Goal: Task Accomplishment & Management: Manage account settings

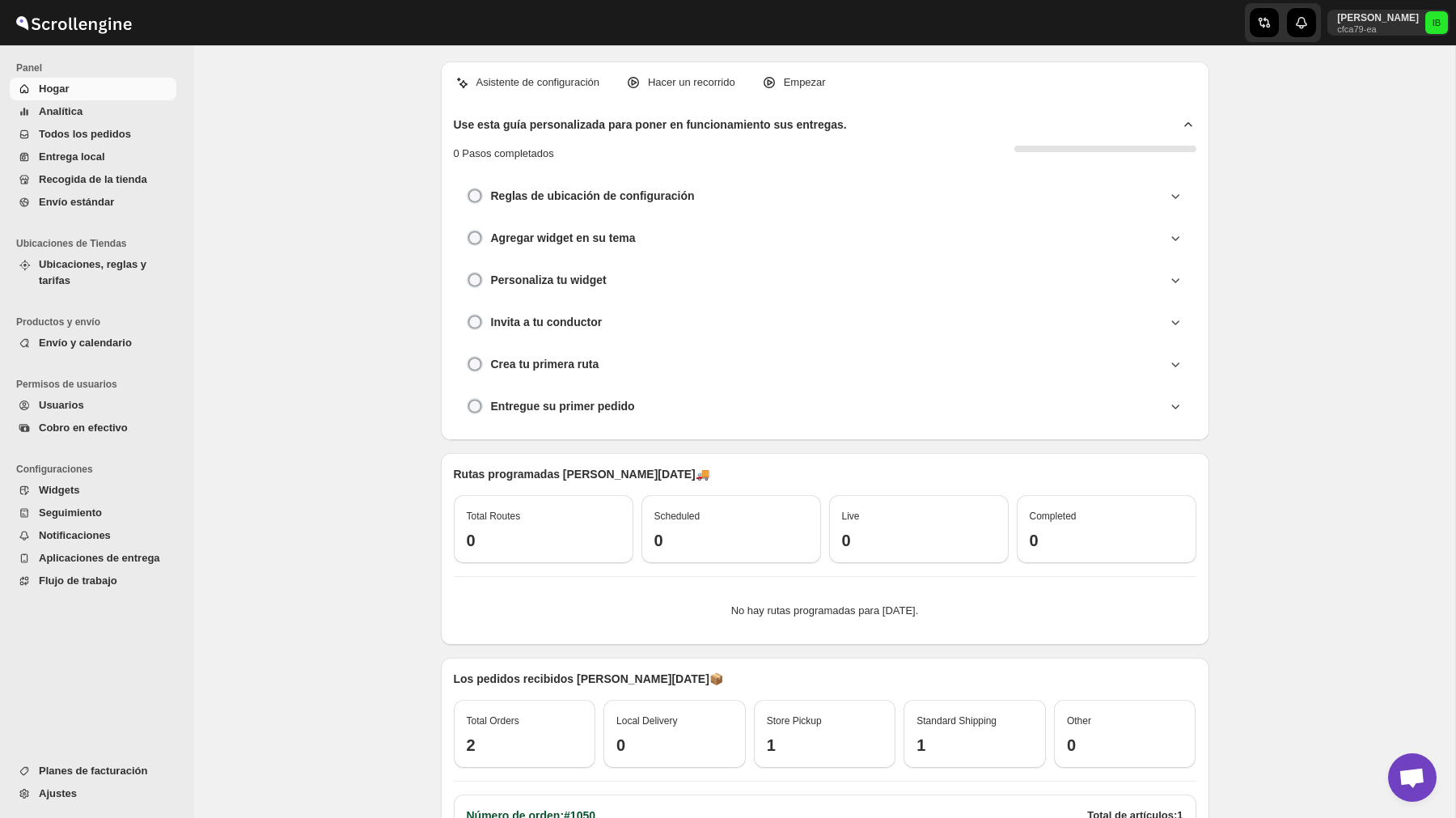
click at [117, 400] on span "Usuarios" at bounding box center [106, 404] width 134 height 16
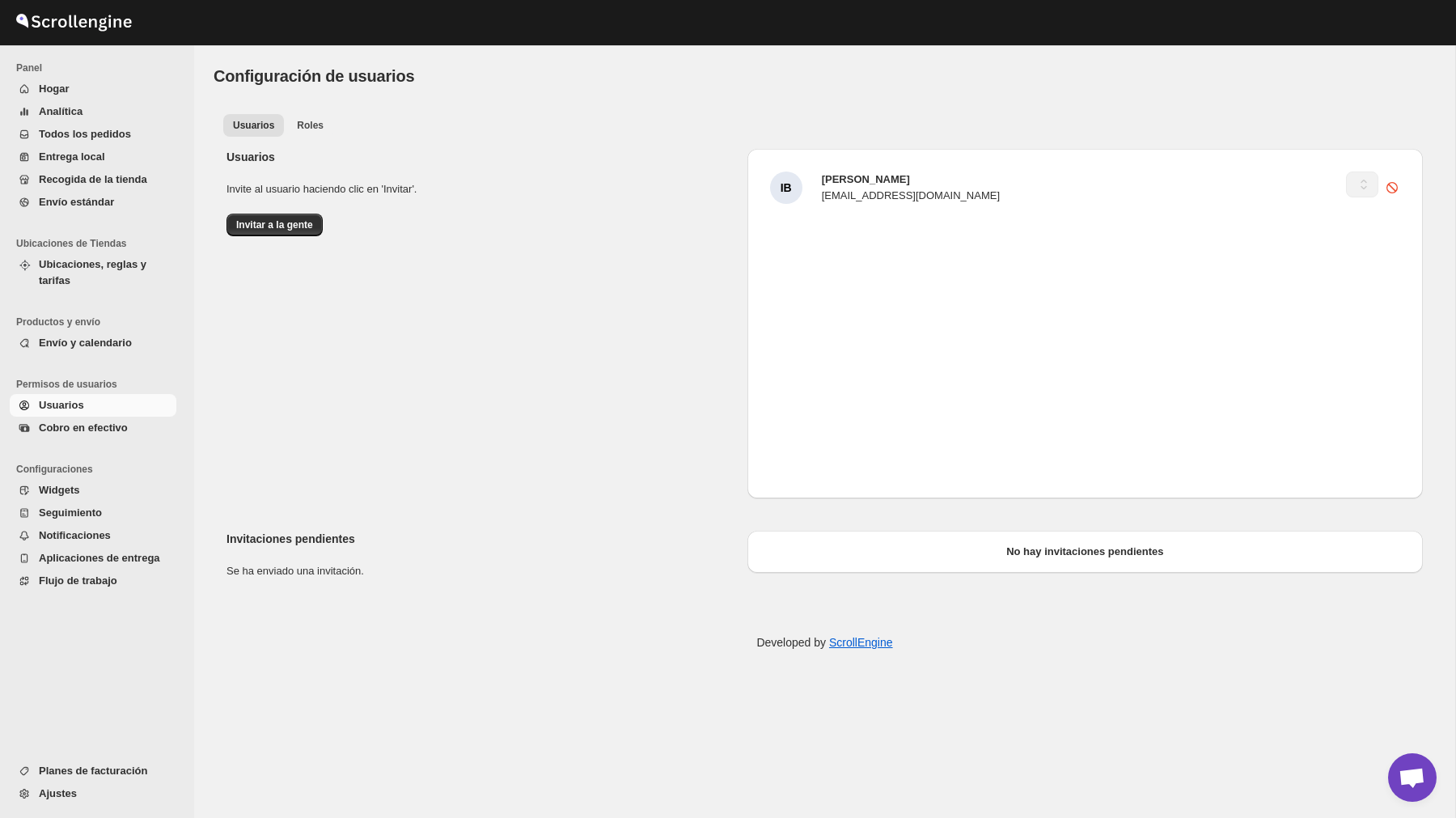
select select "637b767fbaab0276b10c91d5"
click at [102, 327] on span "Productos y envío" at bounding box center [99, 322] width 167 height 13
click at [102, 337] on span "Envío y calendario" at bounding box center [86, 342] width 93 height 12
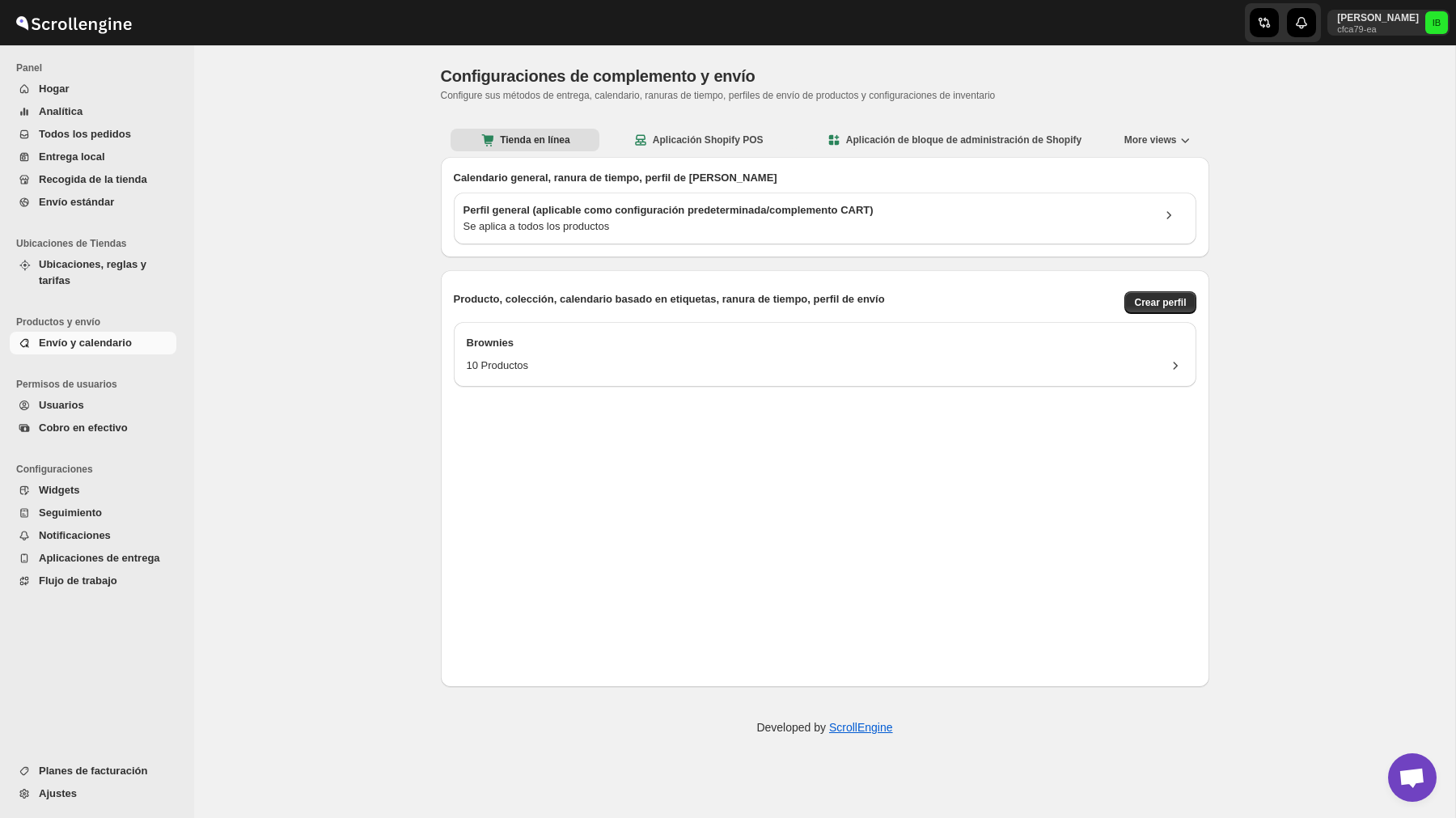
click at [77, 487] on span "Widgets" at bounding box center [59, 489] width 40 height 12
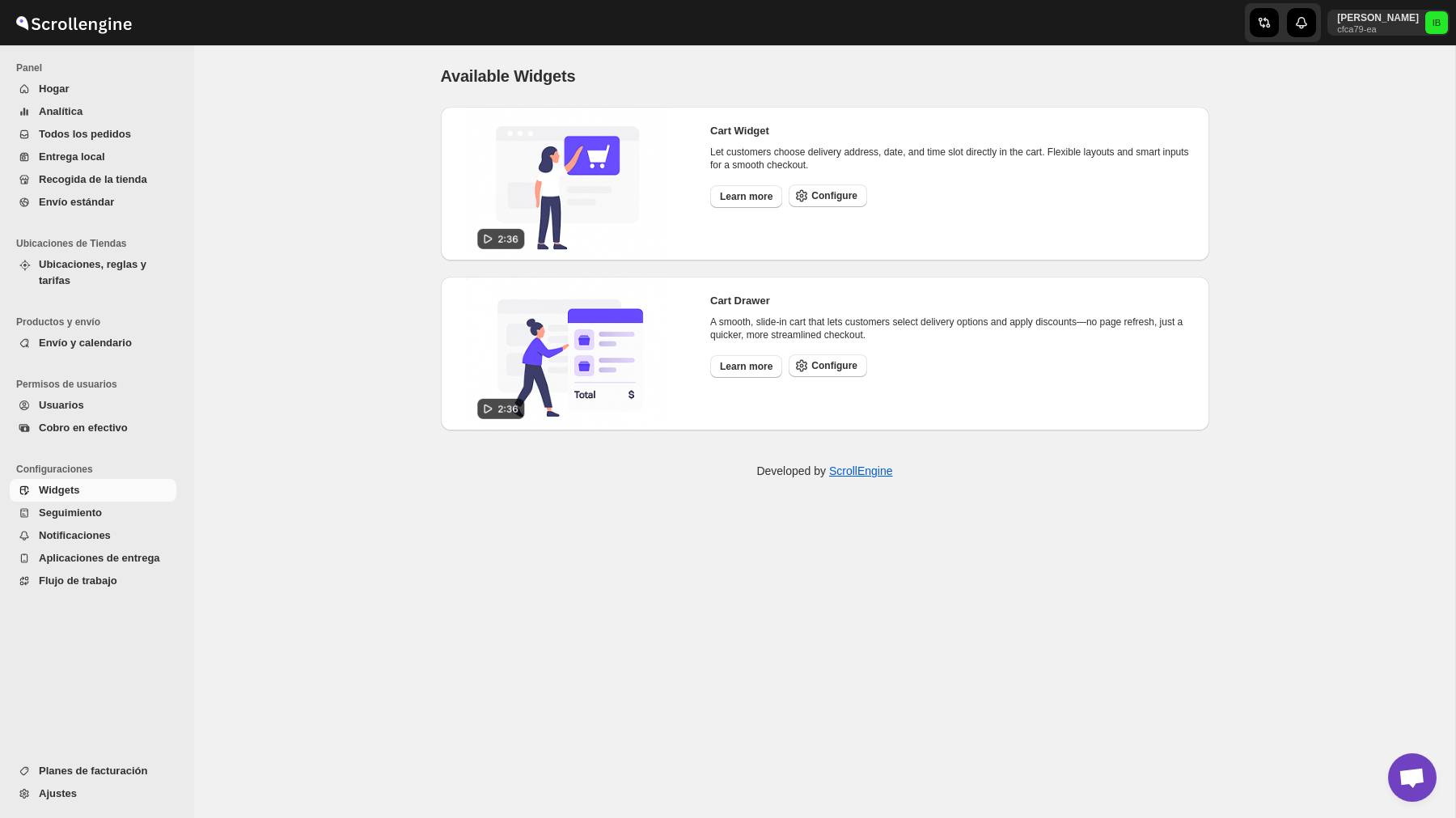
click at [102, 348] on span "Envío y calendario" at bounding box center [86, 342] width 93 height 12
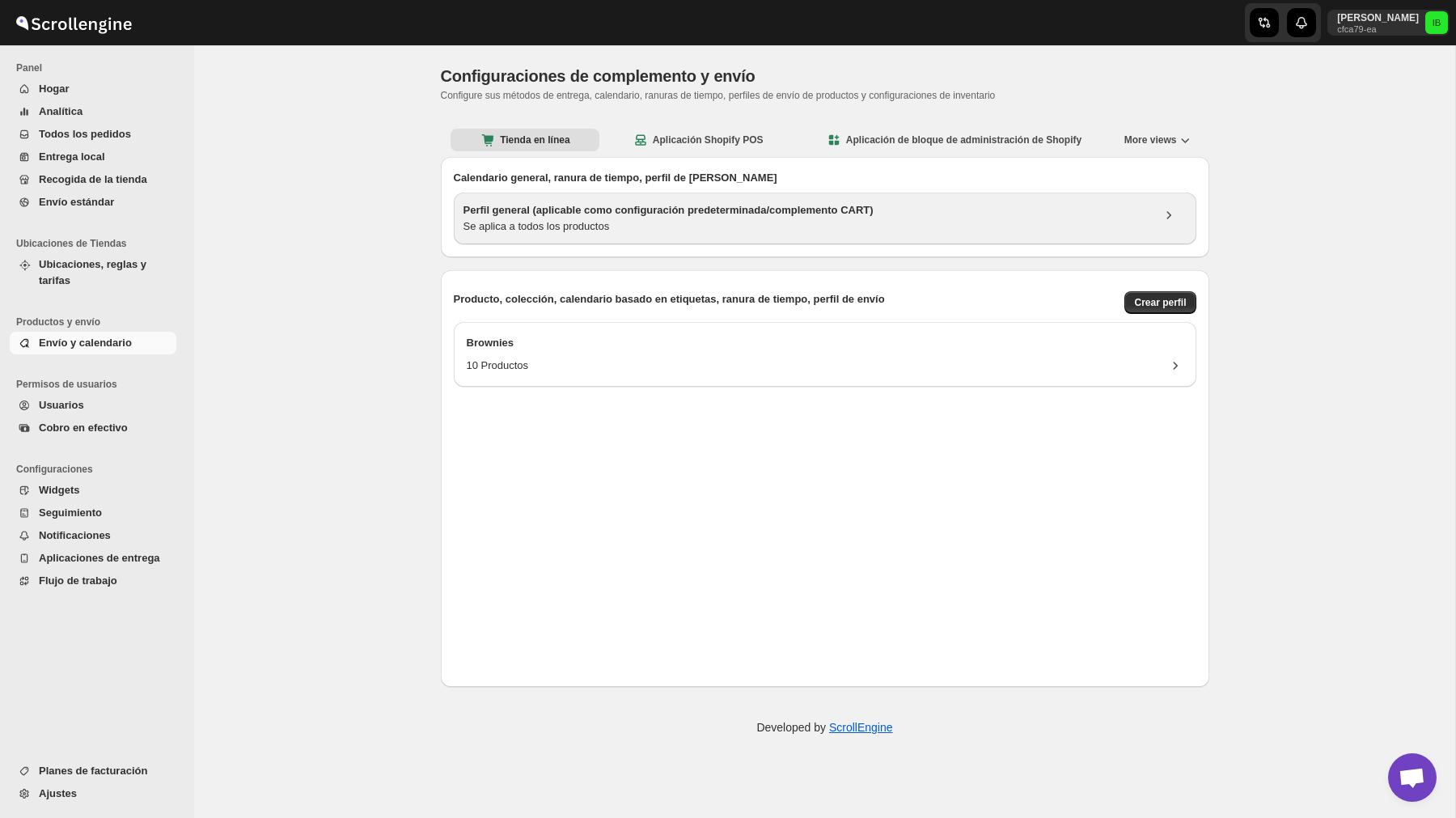
click at [531, 211] on h3 "Perfil general (aplicable como configuración predeterminada/complemento CART)" at bounding box center [807, 210] width 687 height 16
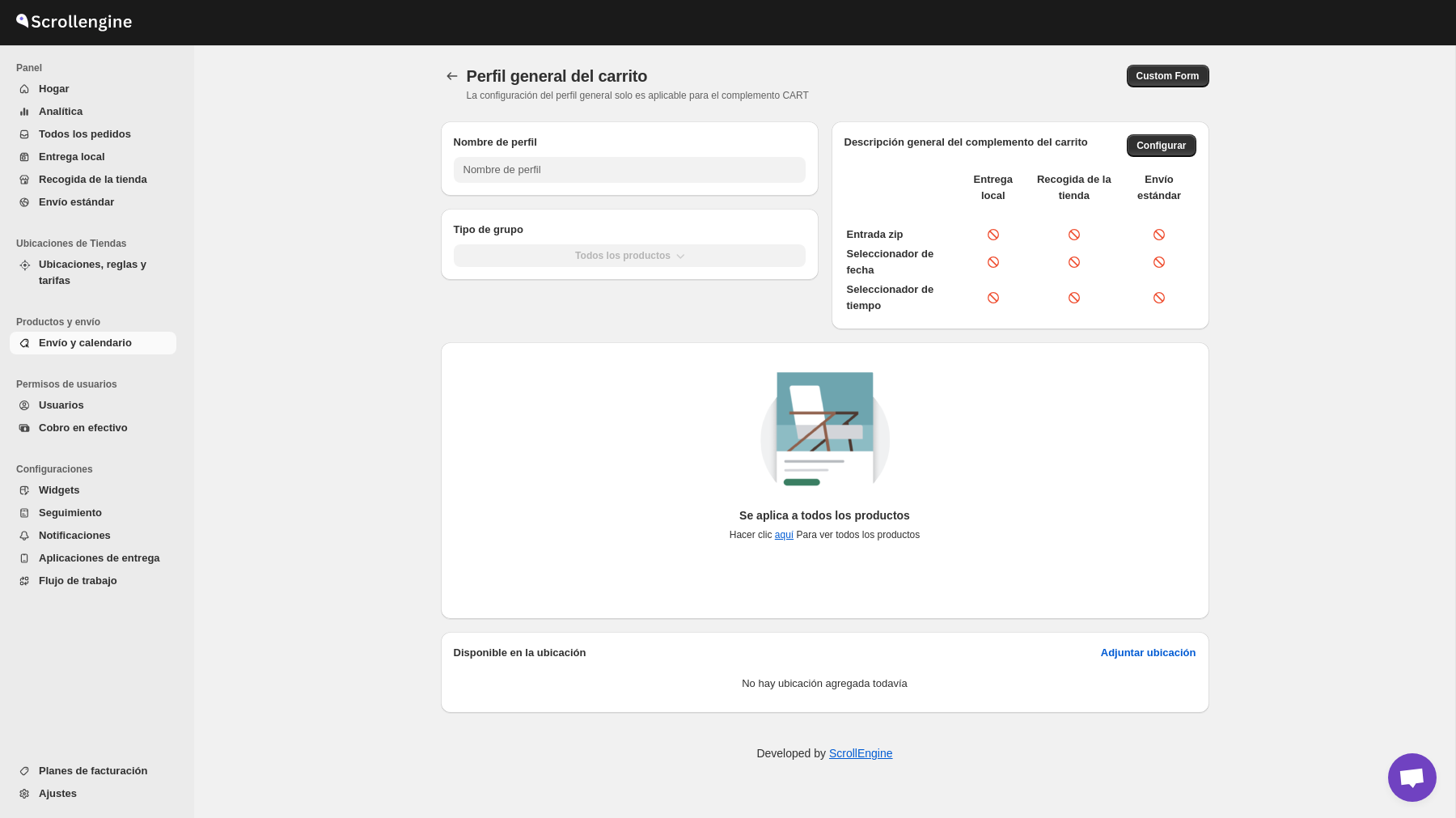
type input "General Profile (Applicable As Default Setting/CART Plugin)"
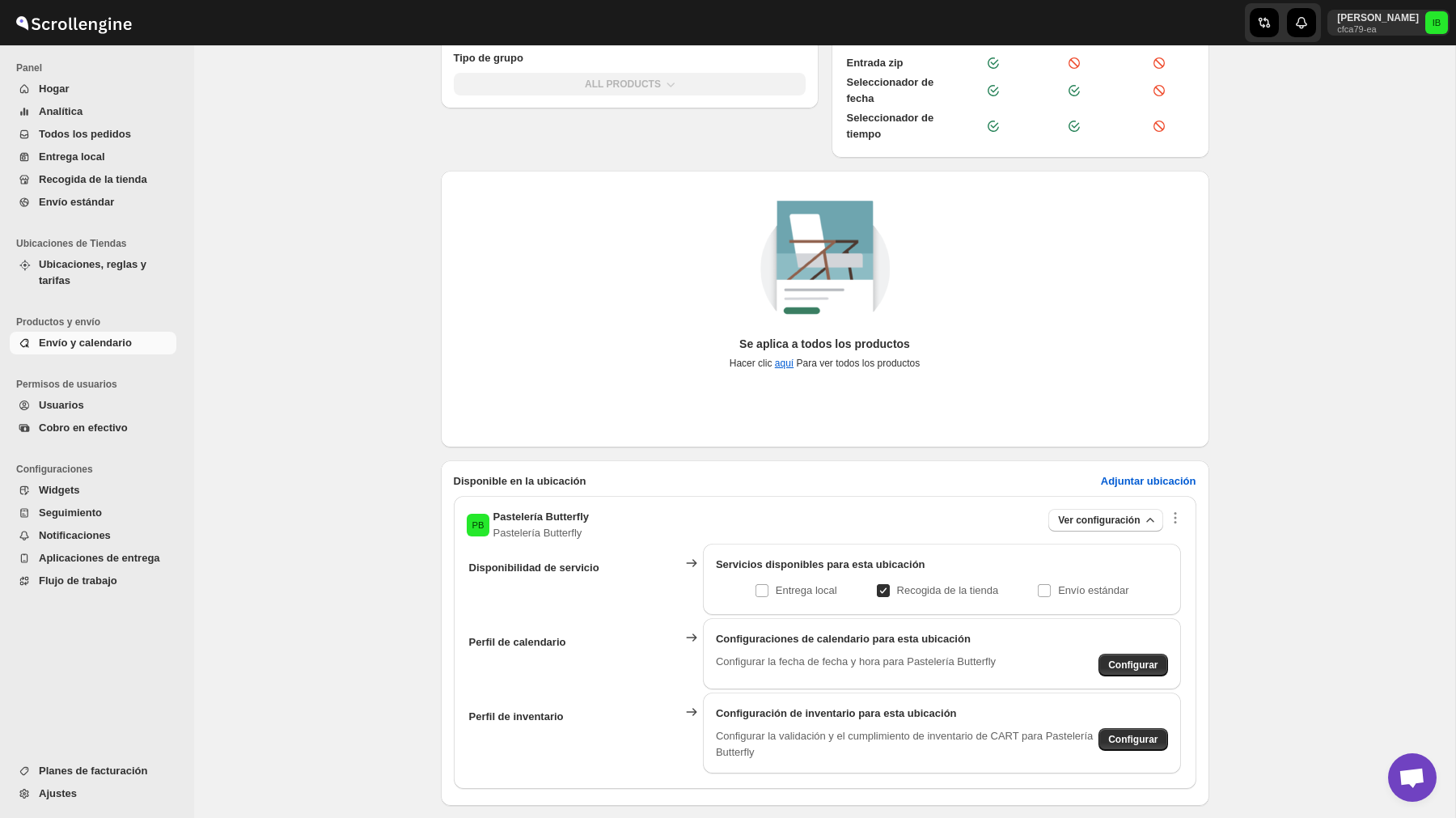
scroll to position [240, 0]
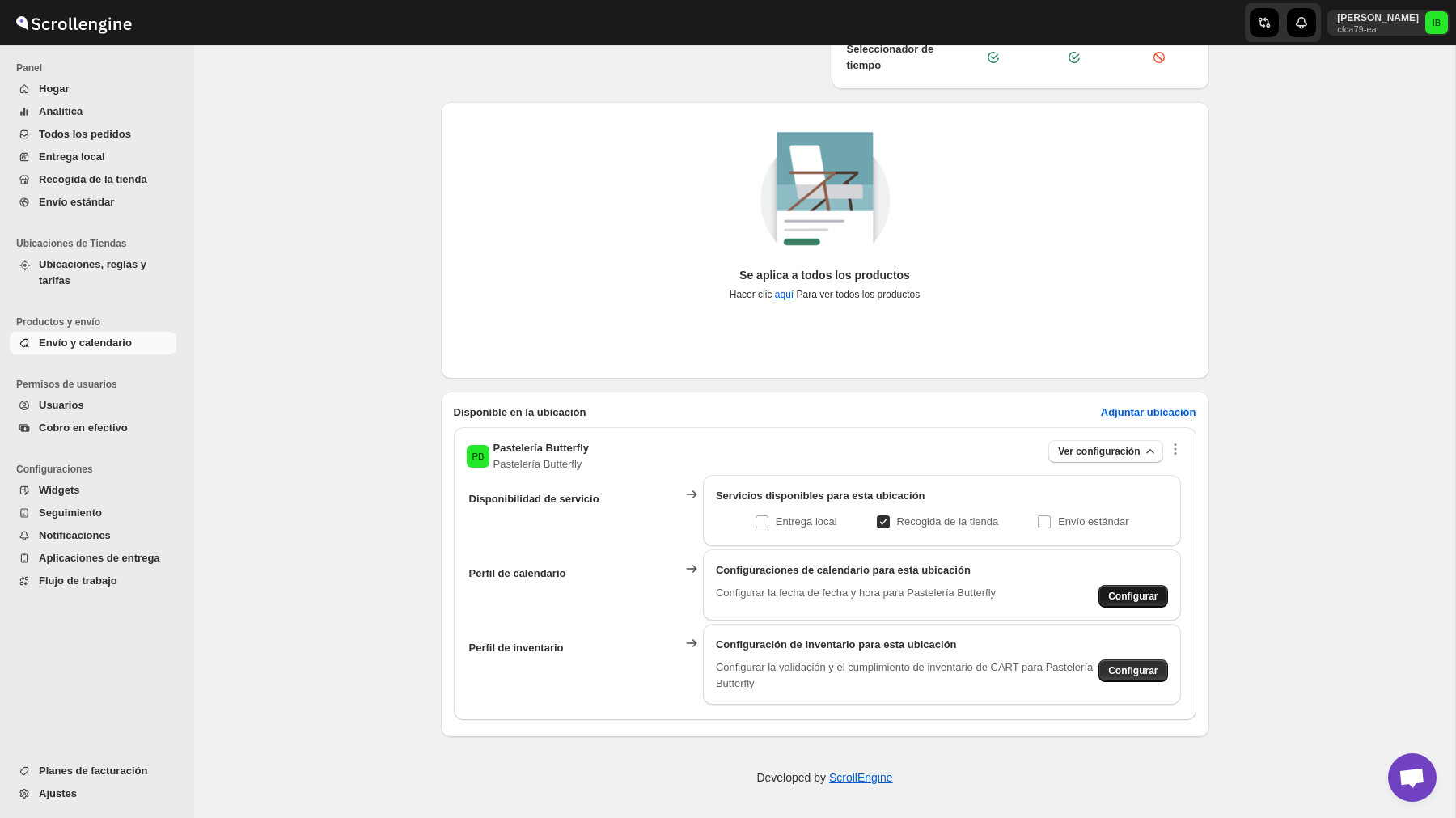
click at [1130, 596] on span "Configurar" at bounding box center [1132, 596] width 49 height 13
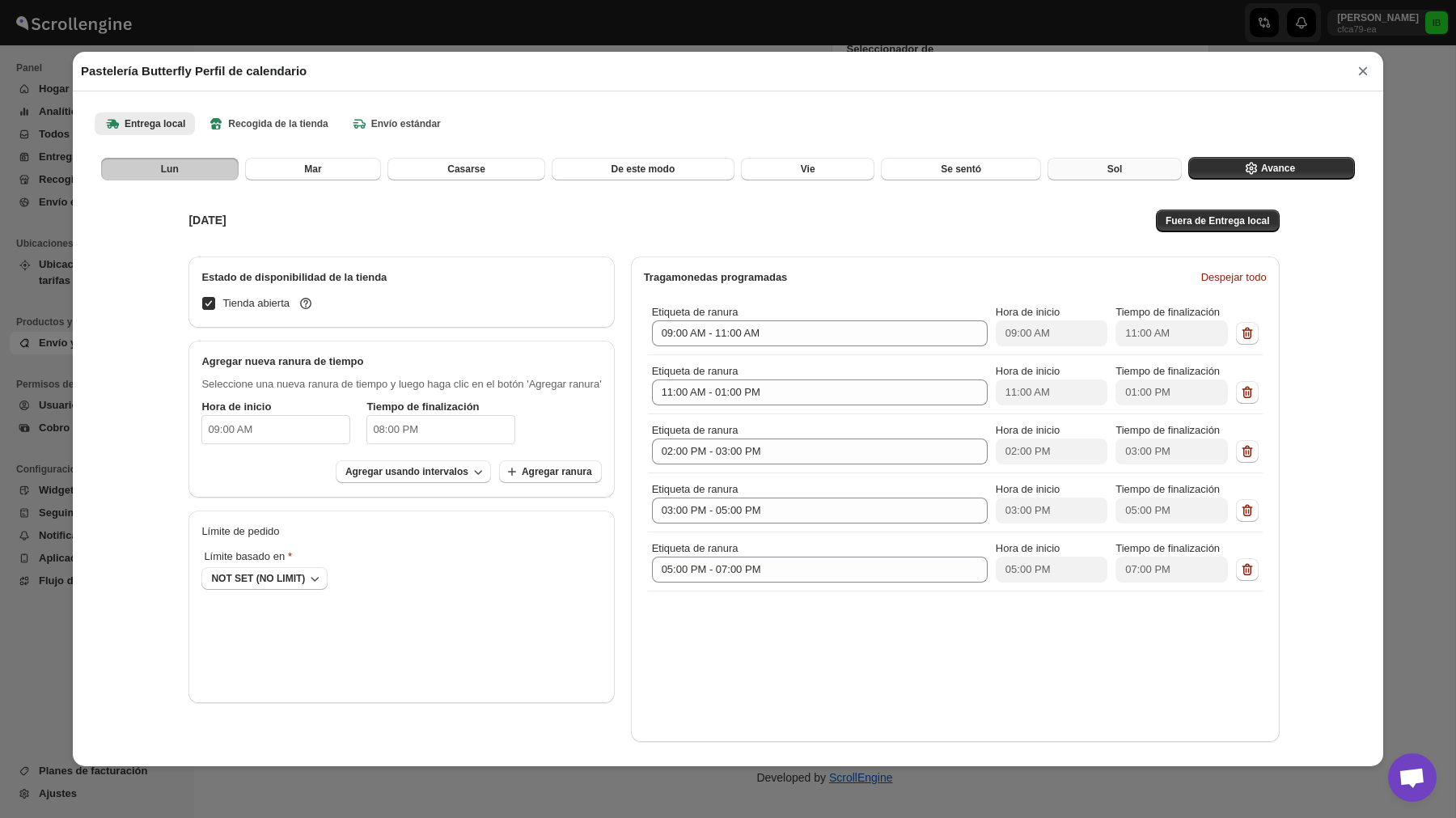
click at [1124, 168] on button "Sol" at bounding box center [1114, 169] width 134 height 22
checkbox input "false"
click at [1265, 162] on span "Avance" at bounding box center [1277, 169] width 34 height 13
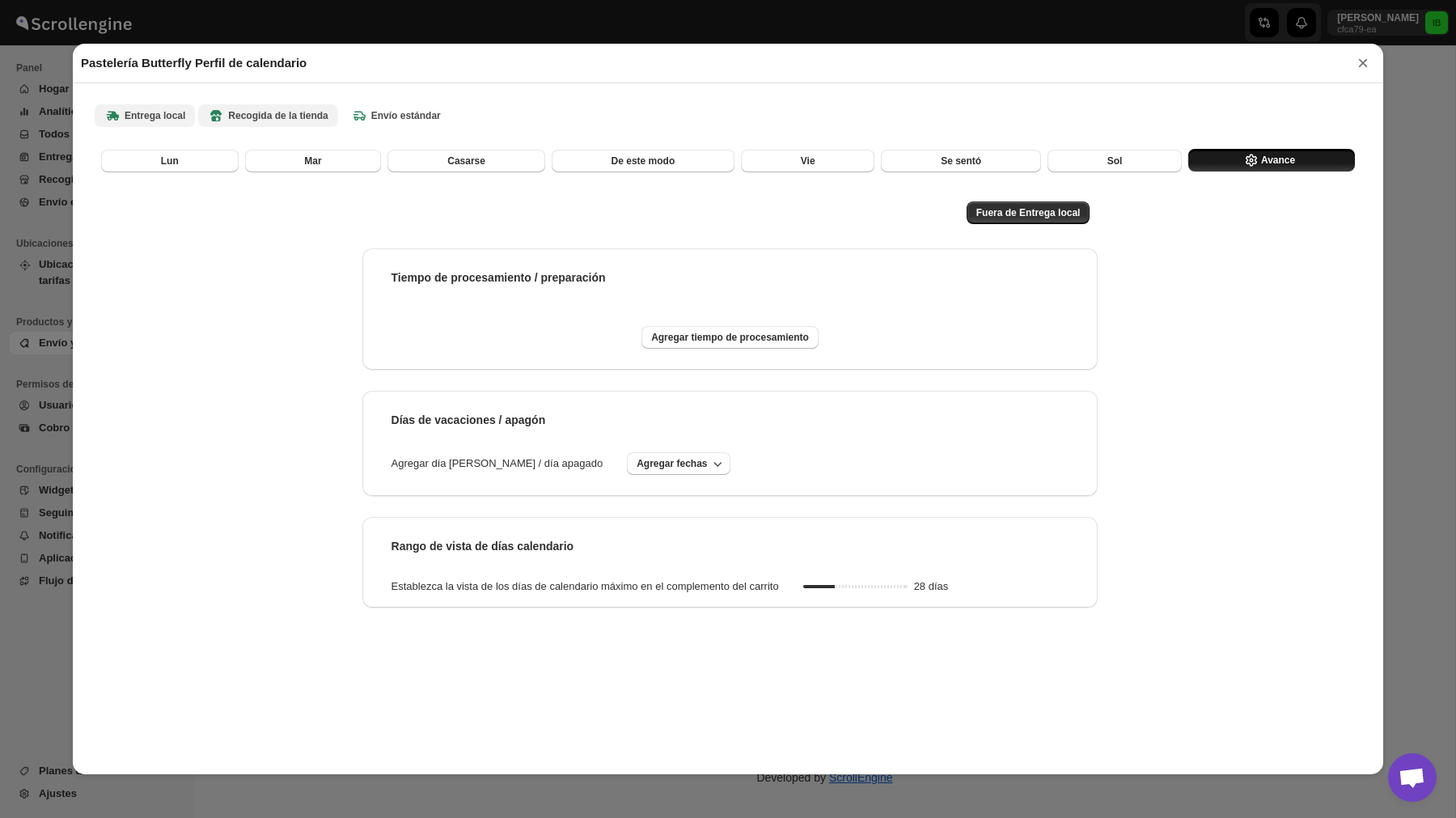
click at [273, 116] on b "Recogida de la tienda" at bounding box center [267, 115] width 119 height 16
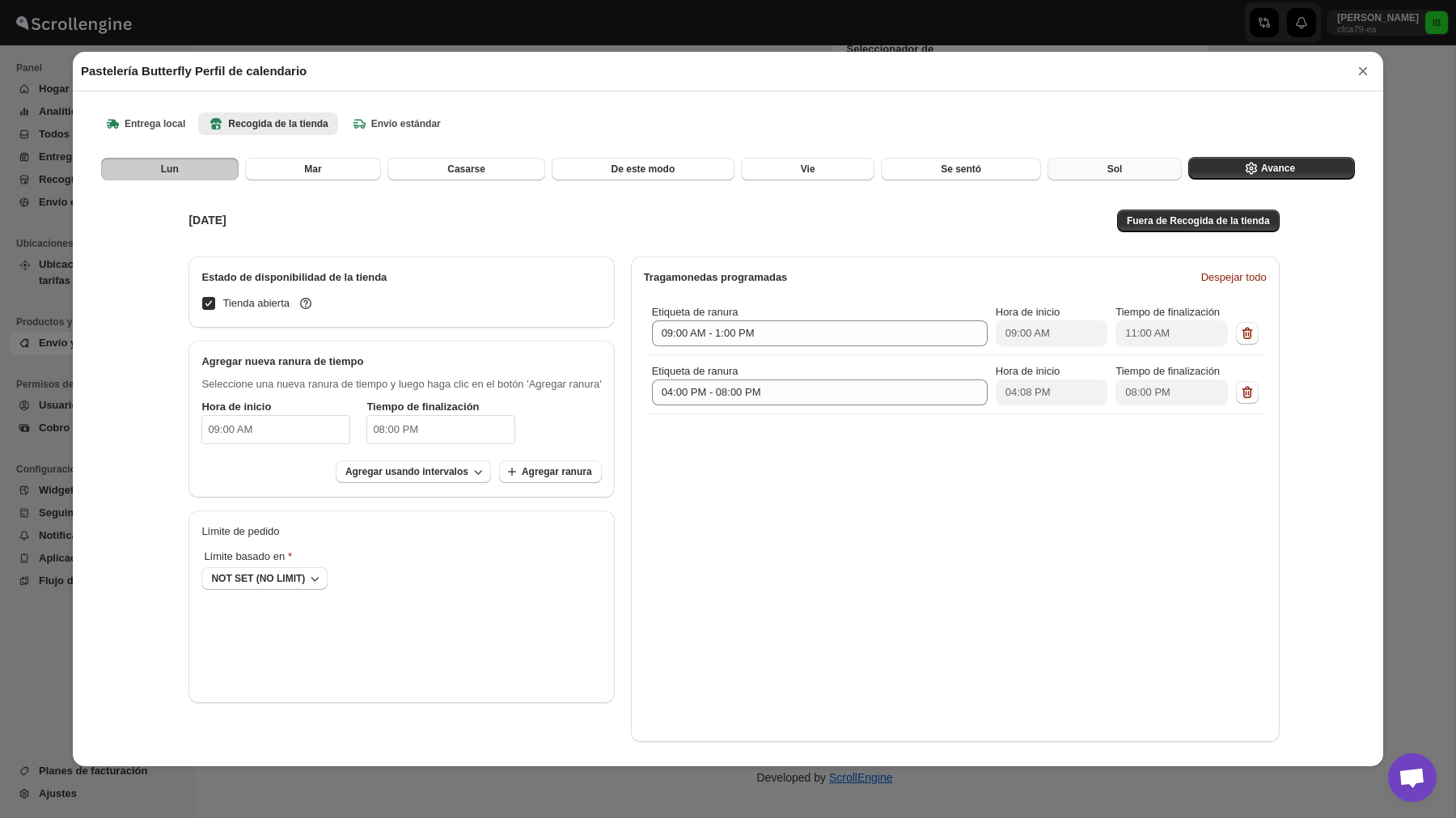
click at [1119, 175] on button "Sol" at bounding box center [1114, 169] width 134 height 22
checkbox input "false"
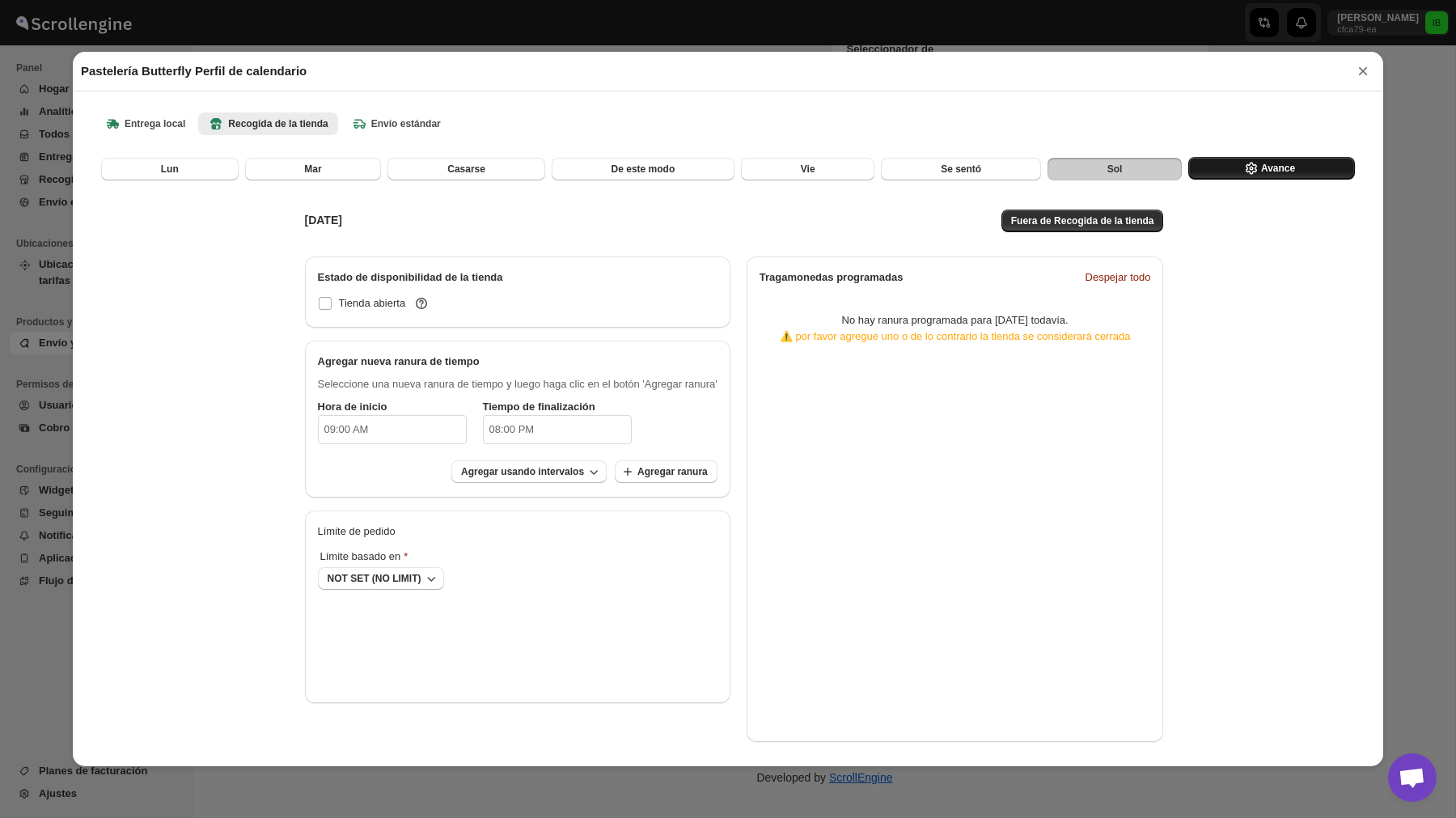
click at [1266, 170] on span "Avance" at bounding box center [1277, 169] width 34 height 13
select select "DAY"
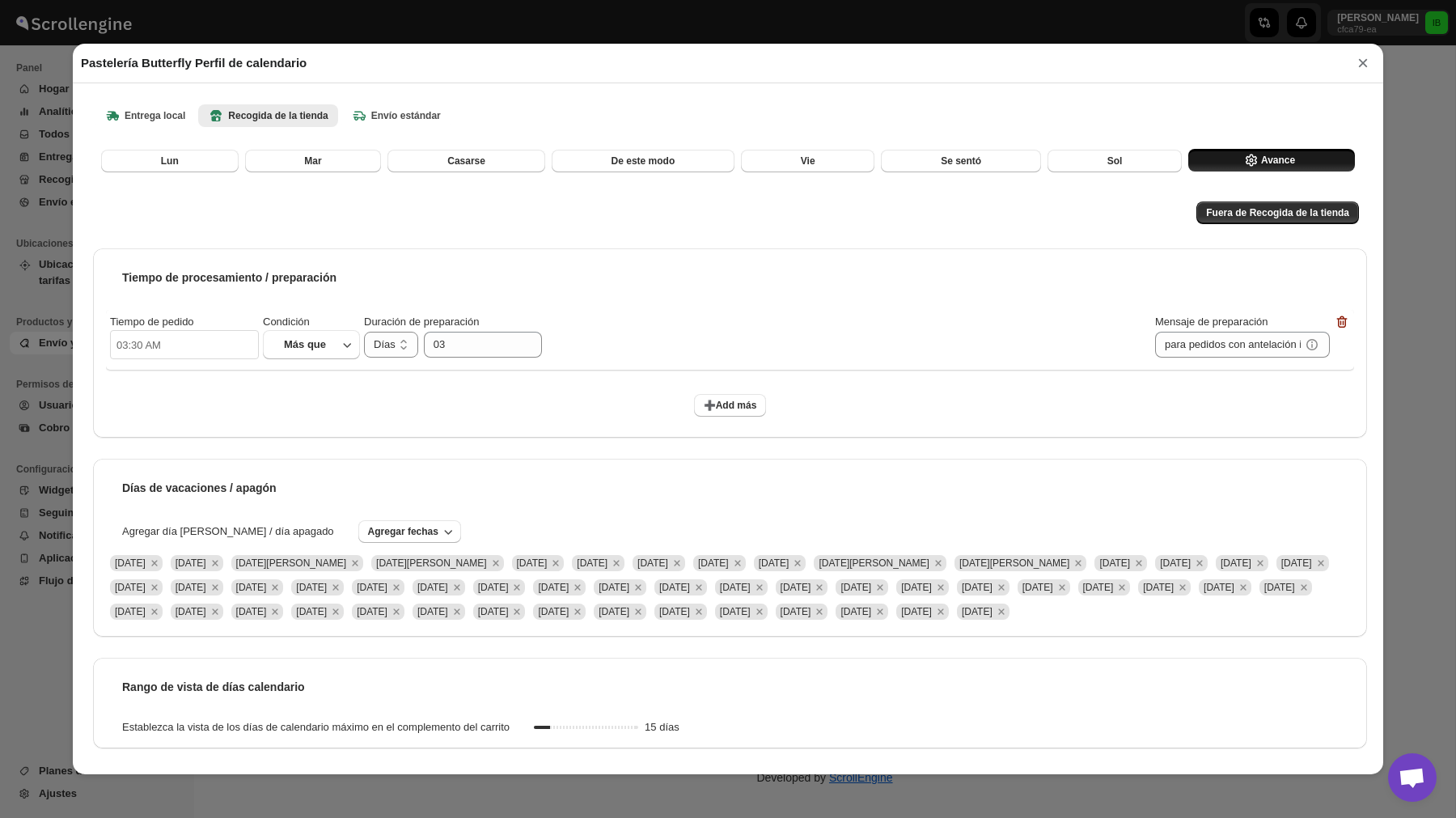
scroll to position [0, 0]
click at [1365, 65] on button "×" at bounding box center [1363, 63] width 24 height 22
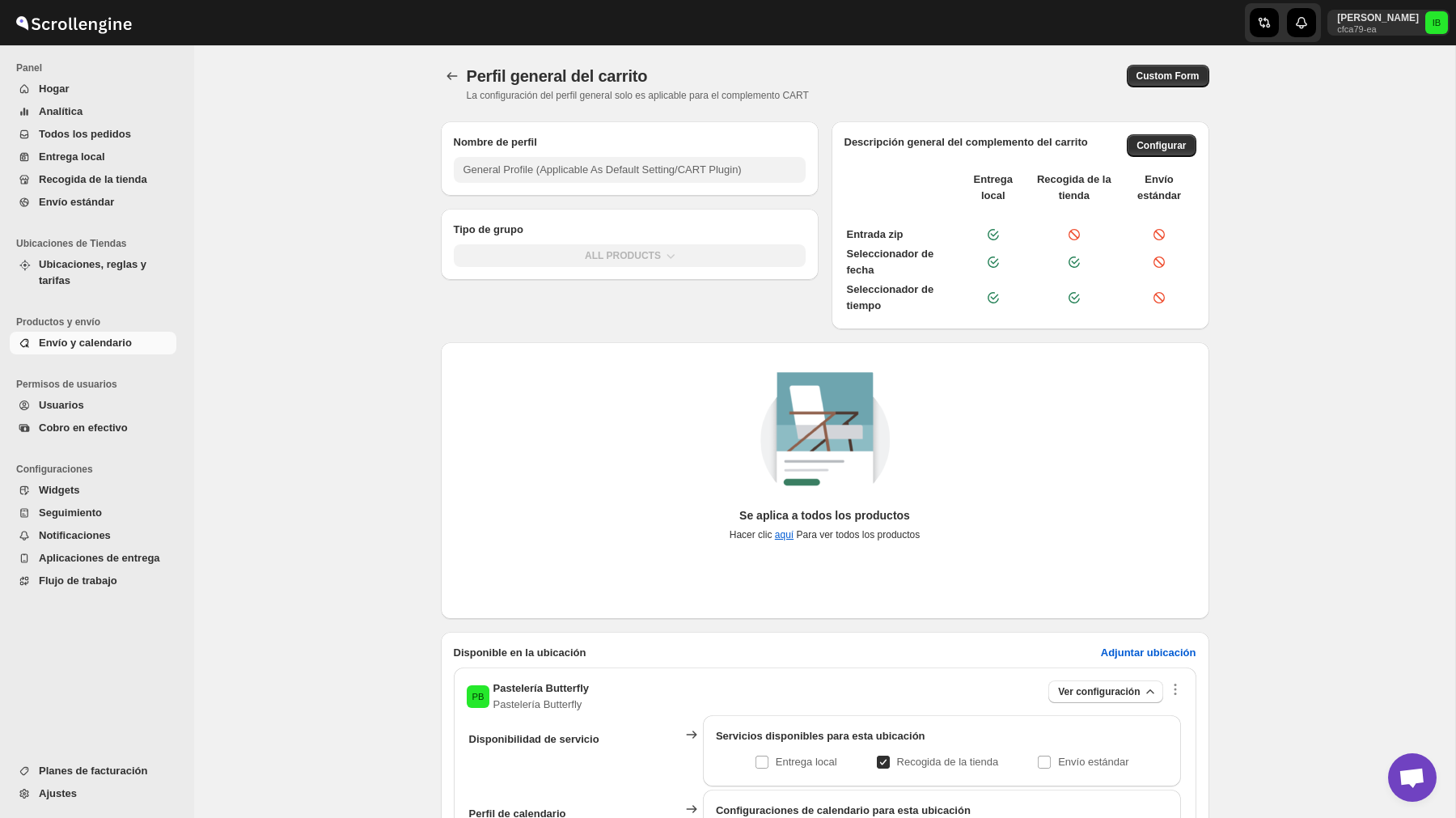
click at [110, 344] on span "Envío y calendario" at bounding box center [86, 342] width 93 height 12
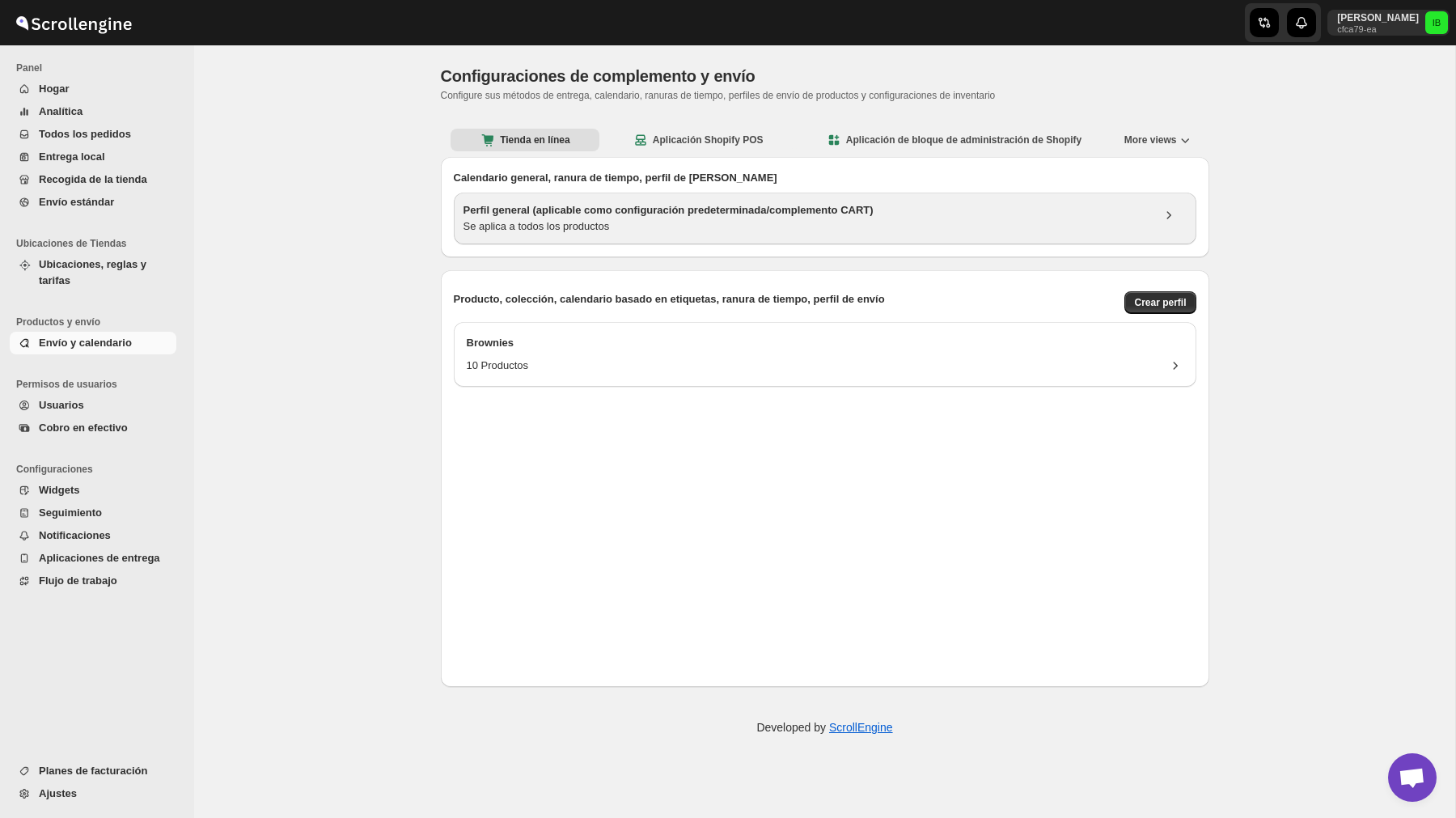
click at [533, 218] on div "Se aplica a todos los productos" at bounding box center [807, 225] width 687 height 16
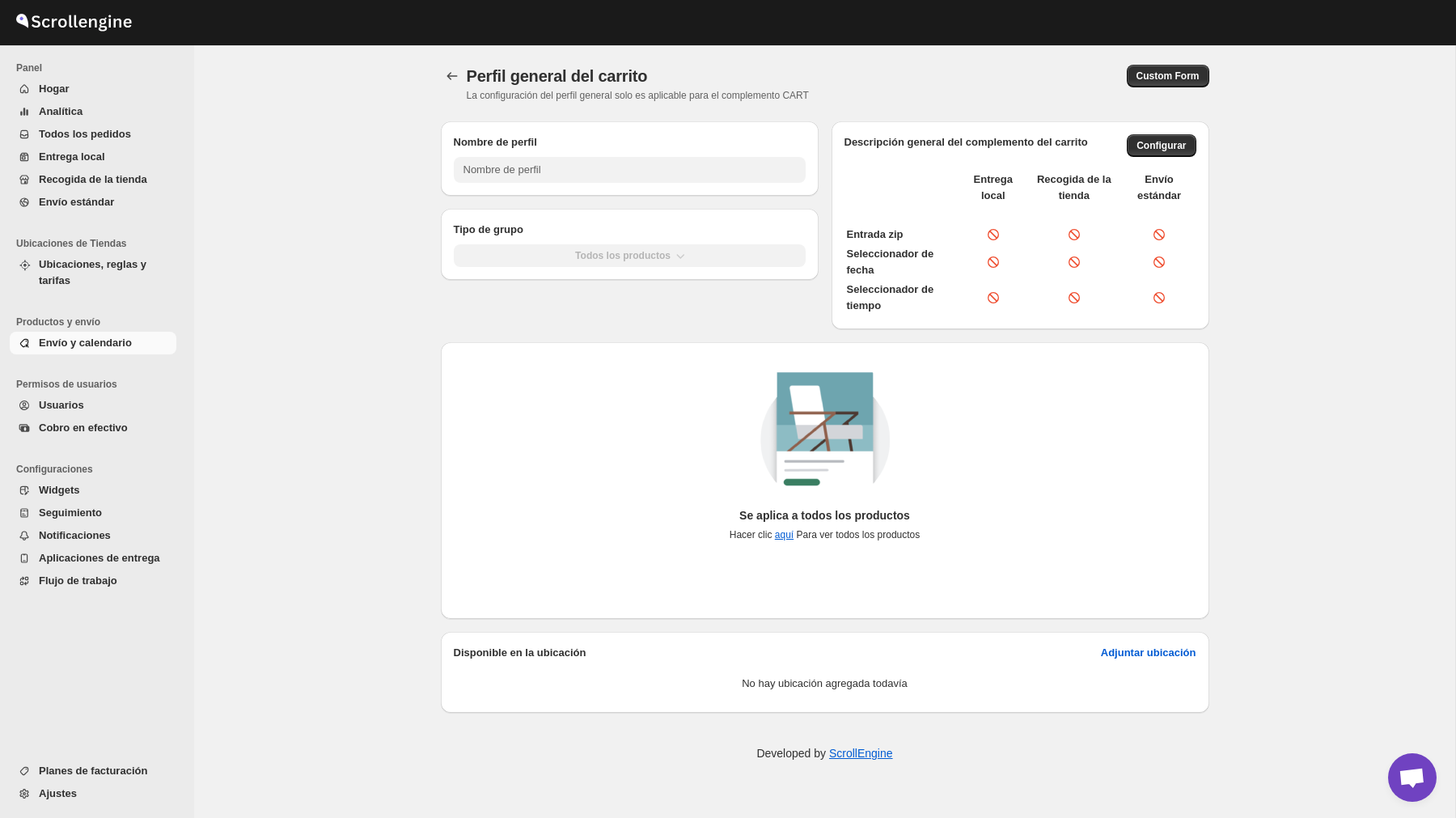
type input "General Profile (Applicable As Default Setting/CART Plugin)"
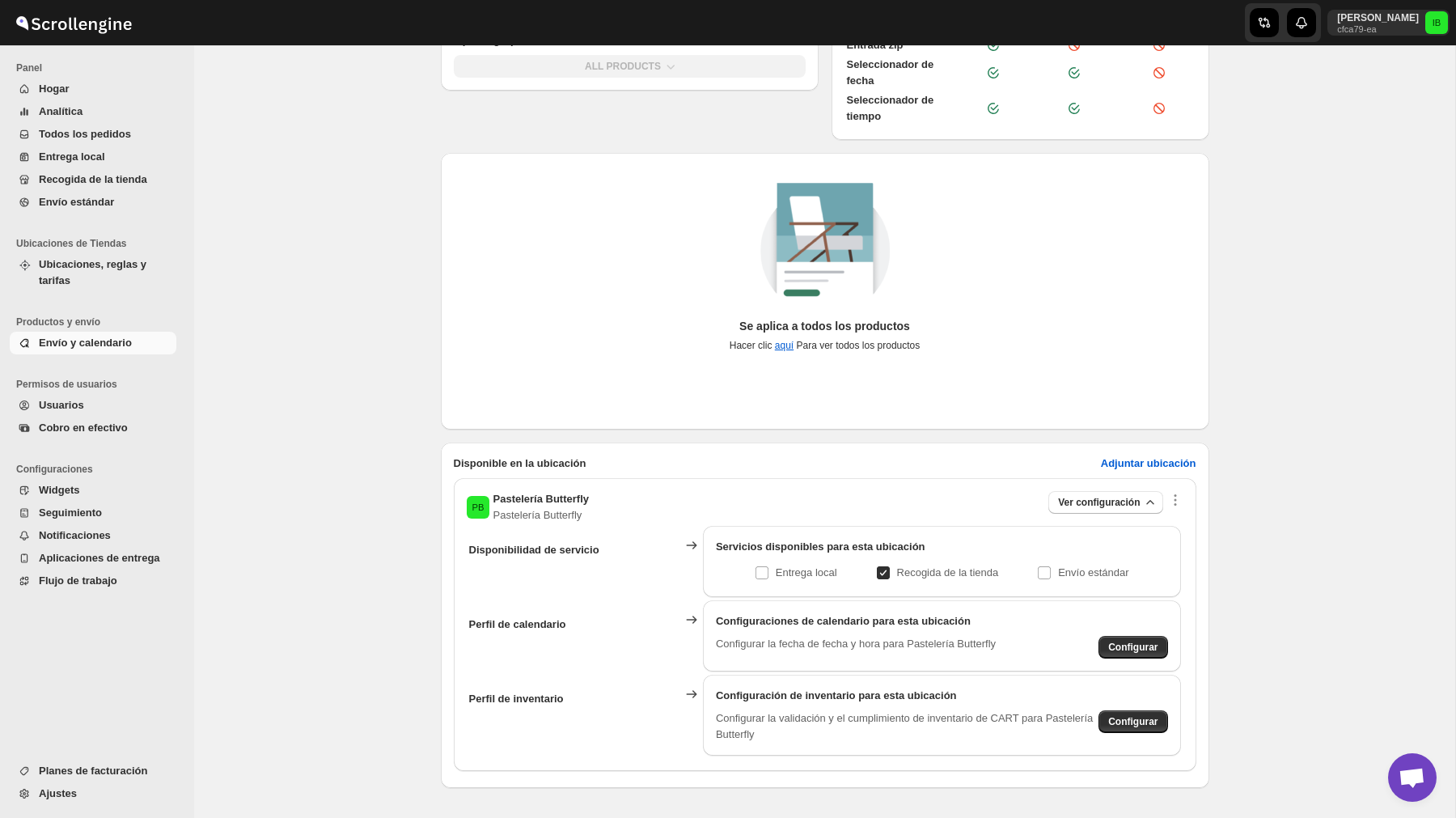
scroll to position [240, 0]
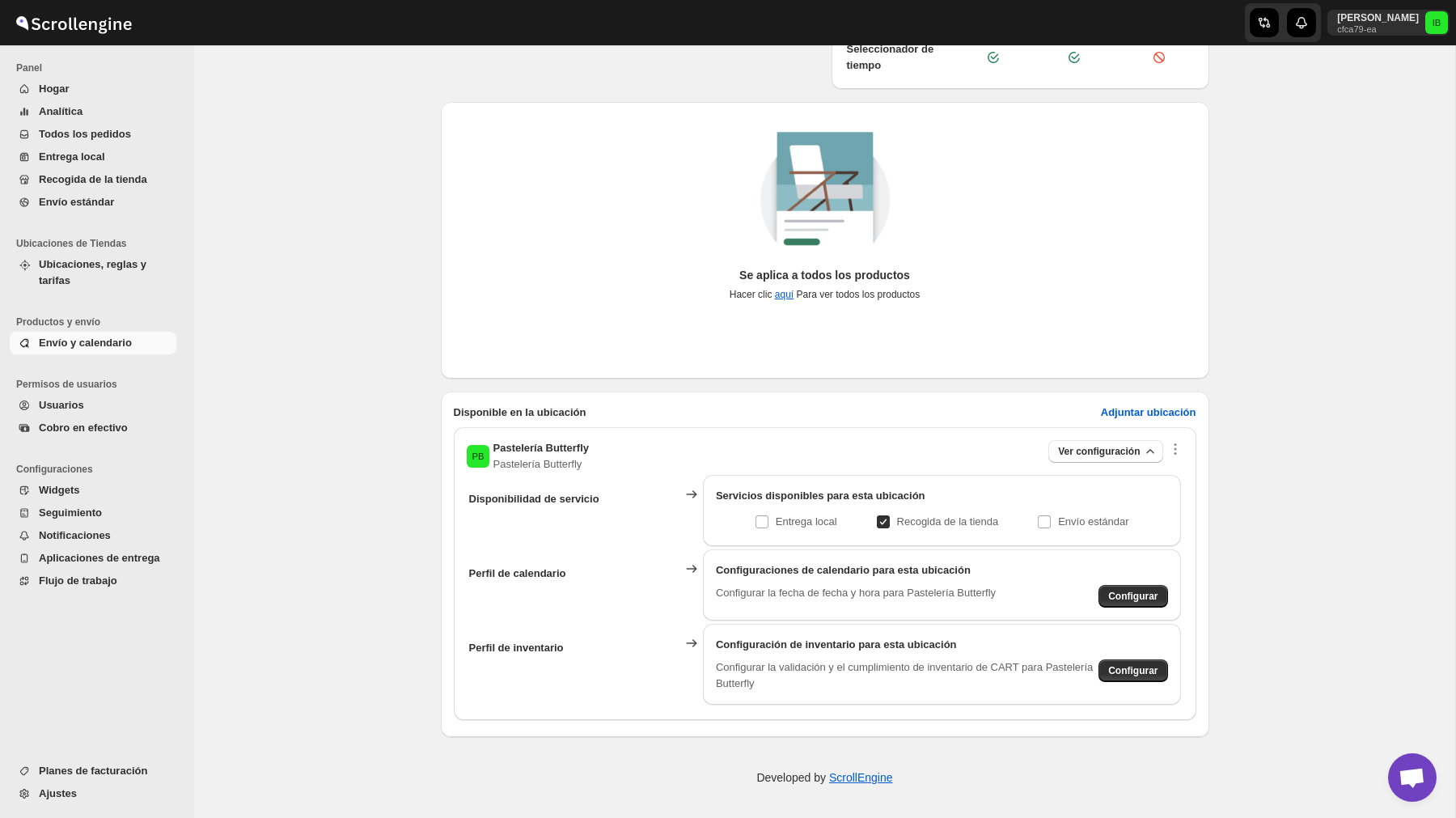
click at [71, 347] on span "Envío y calendario" at bounding box center [86, 342] width 93 height 12
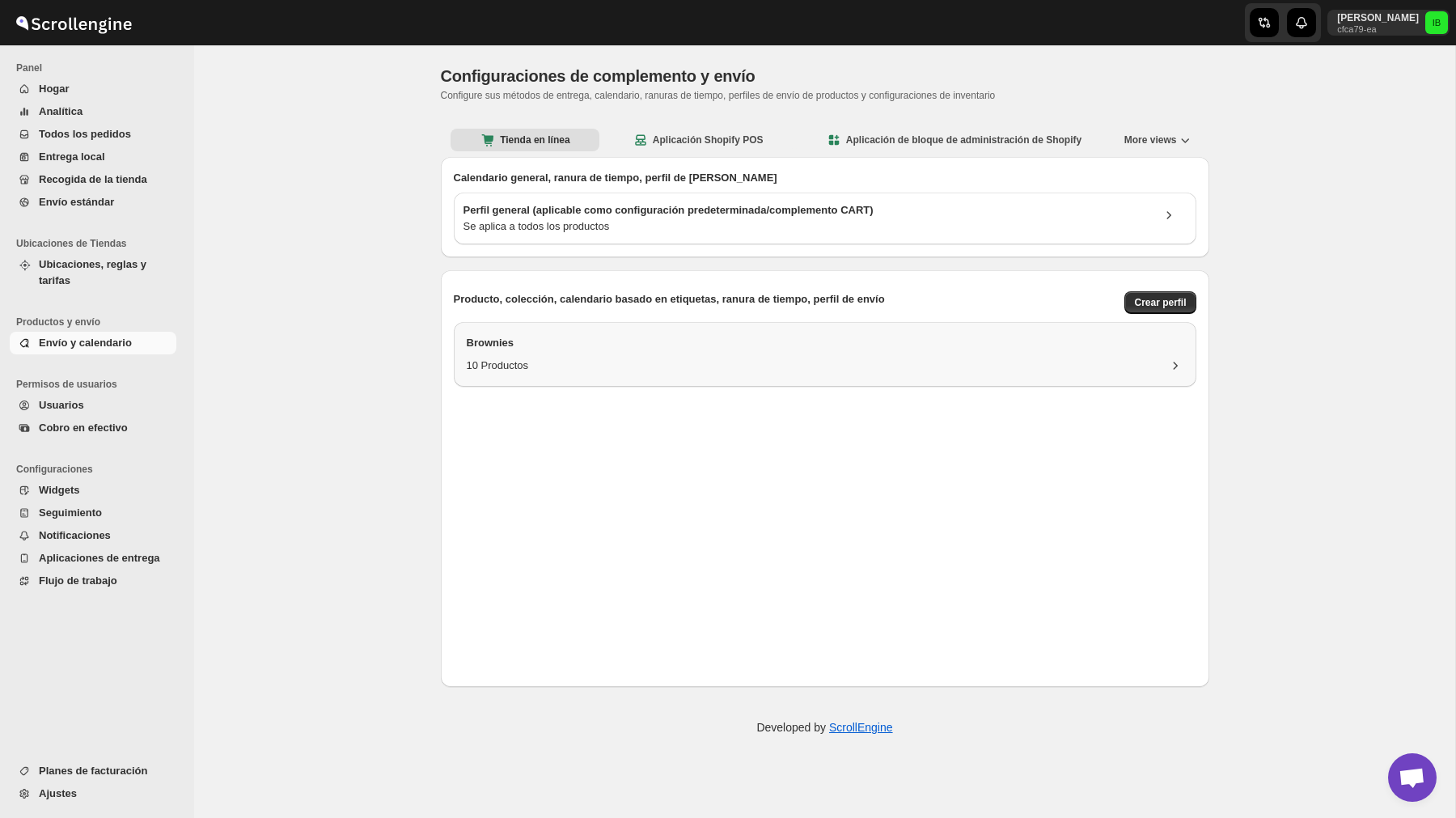
click at [546, 346] on h3 "Brownies" at bounding box center [824, 342] width 716 height 16
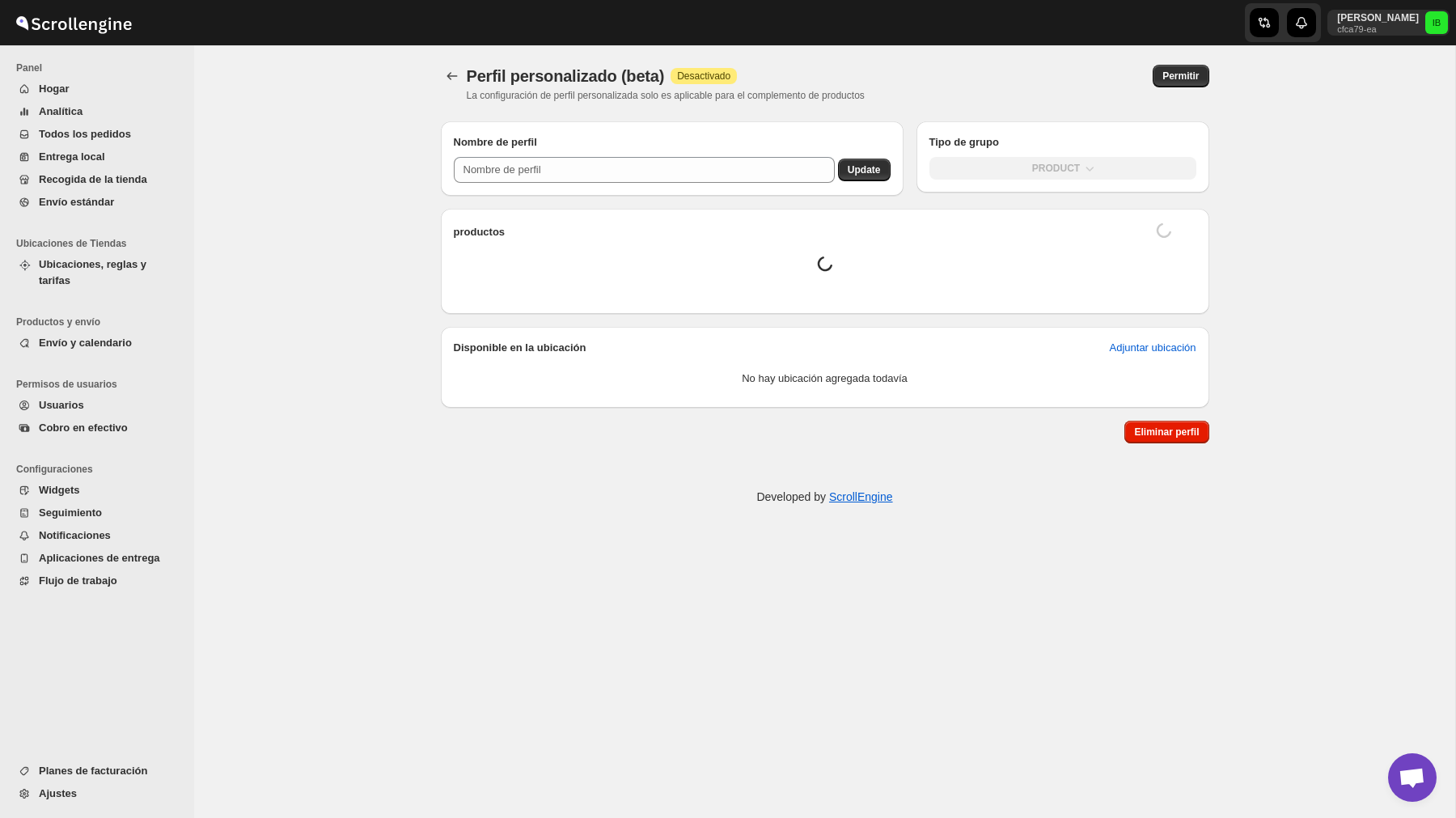
type input "Brownies"
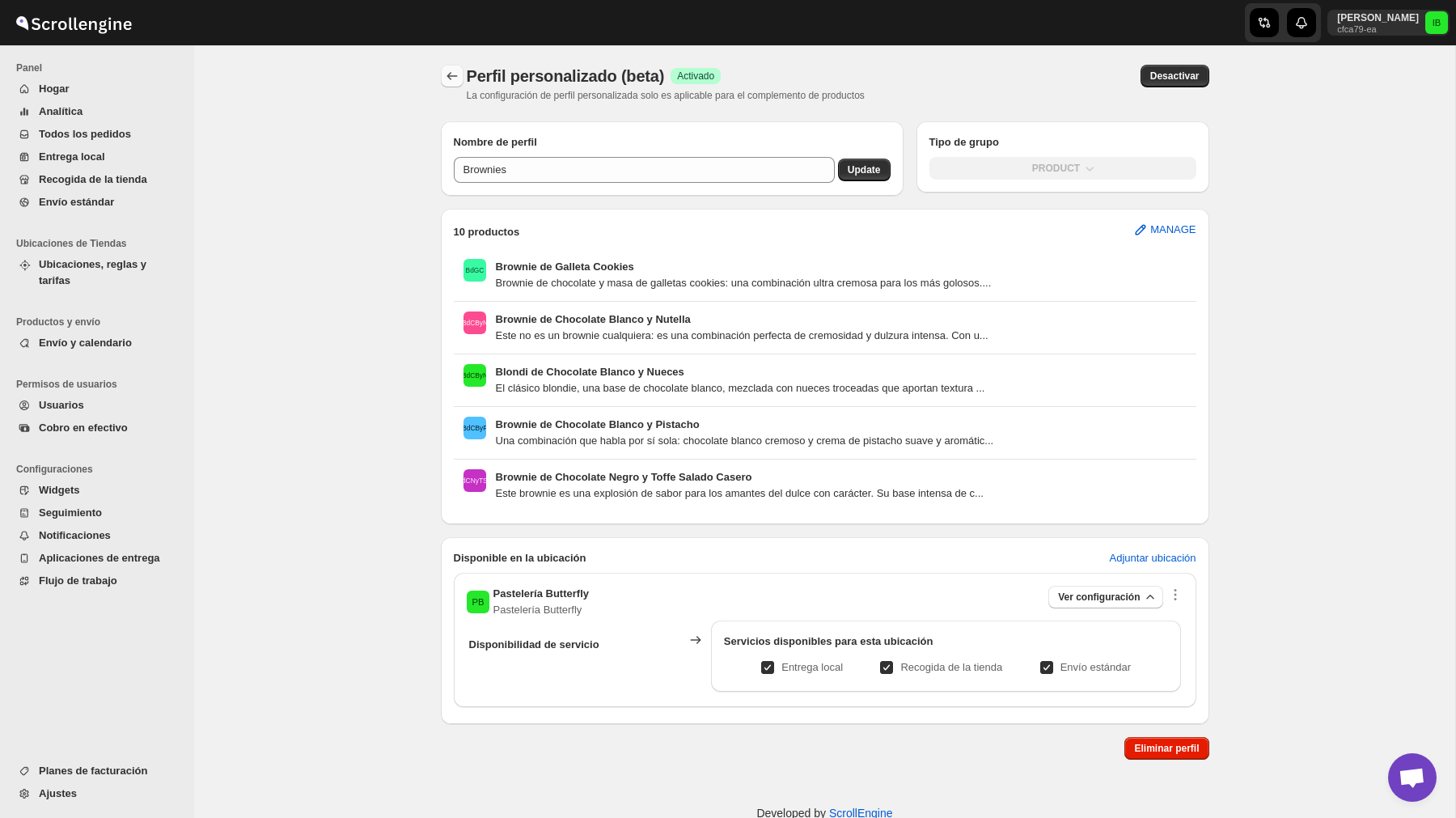
click at [449, 76] on icon "Back" at bounding box center [451, 75] width 10 height 8
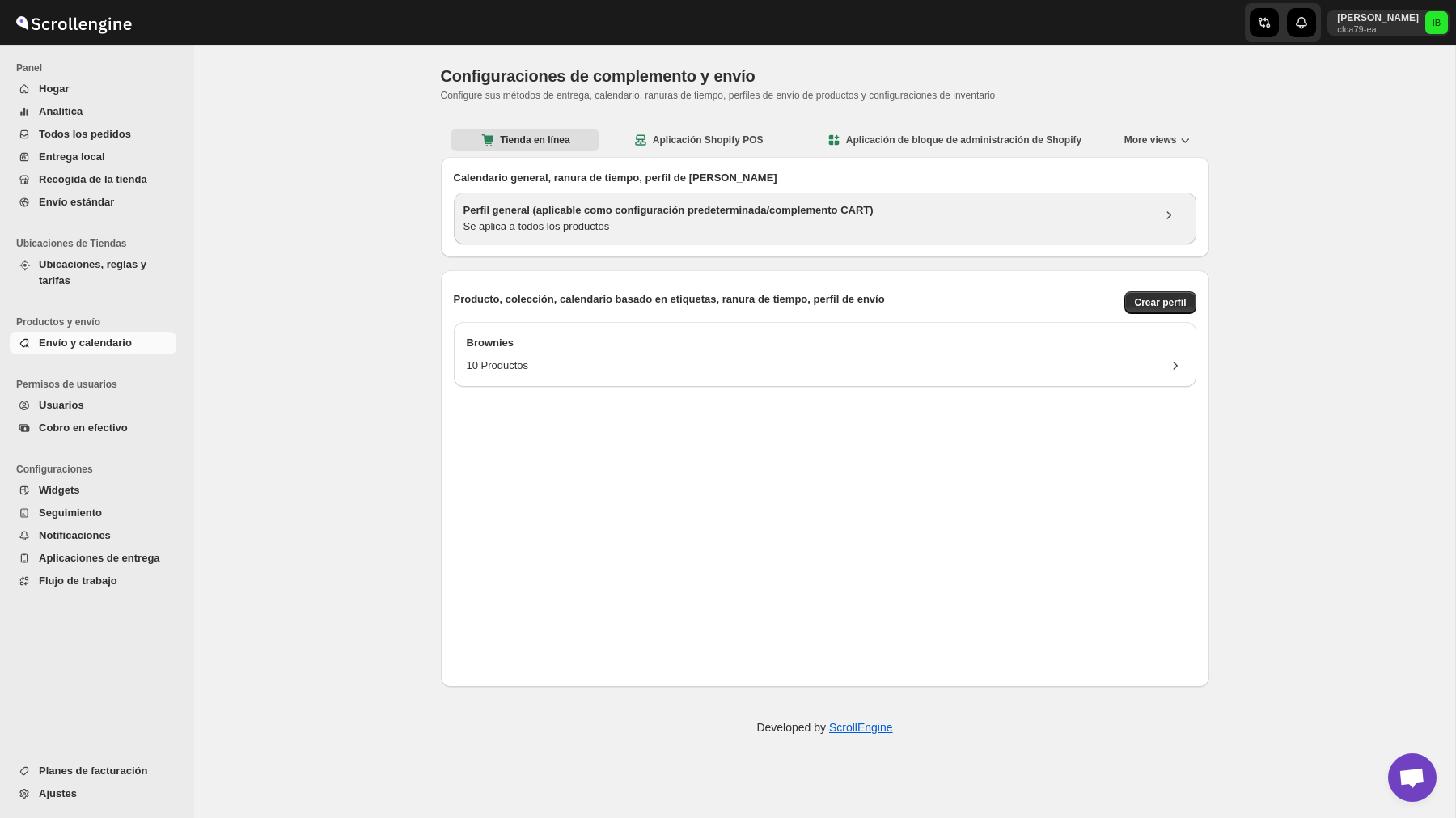
click at [713, 214] on h3 "Perfil general (aplicable como configuración predeterminada/complemento CART)" at bounding box center [807, 210] width 687 height 16
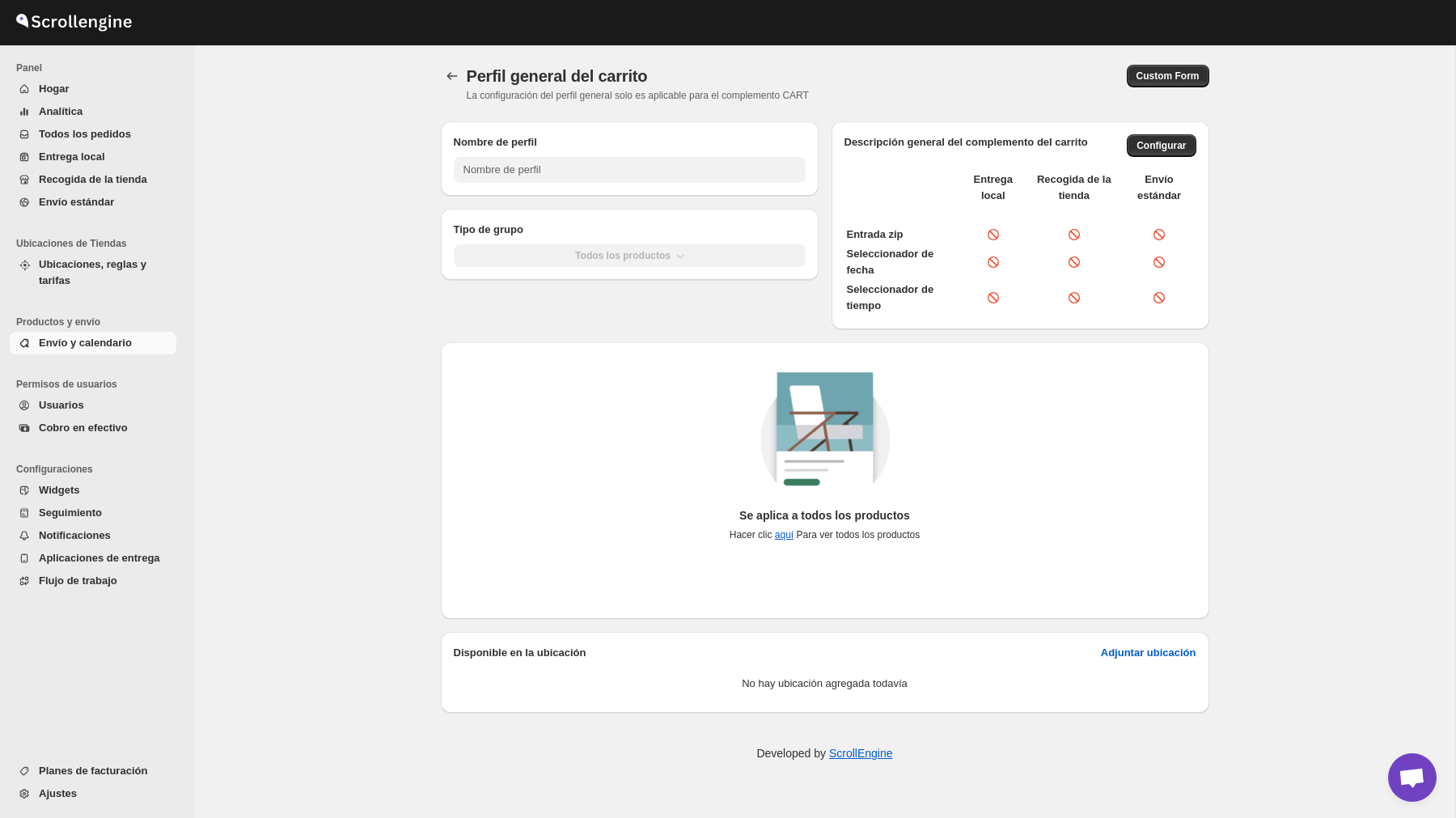
type input "General Profile (Applicable As Default Setting/CART Plugin)"
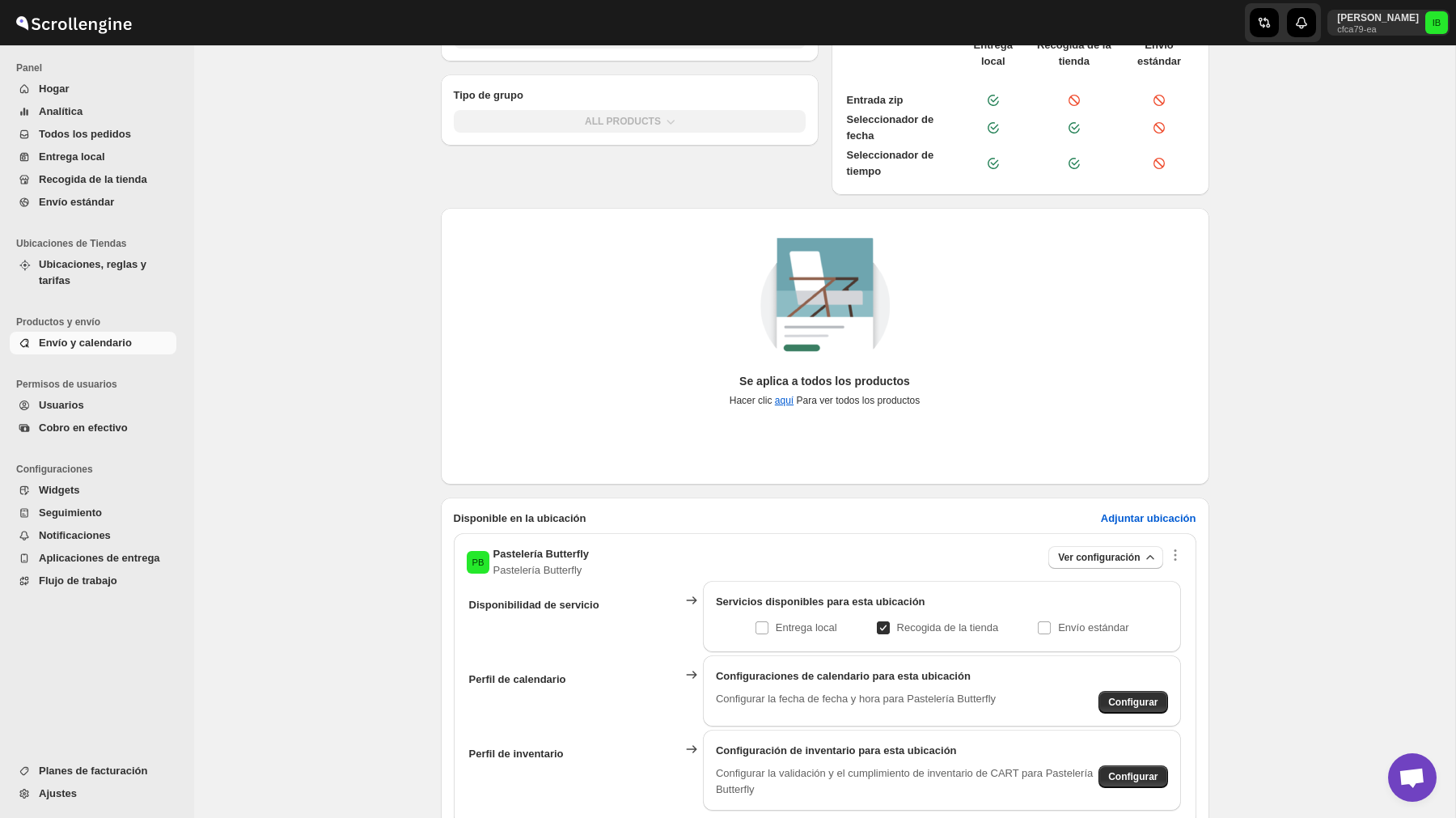
scroll to position [240, 0]
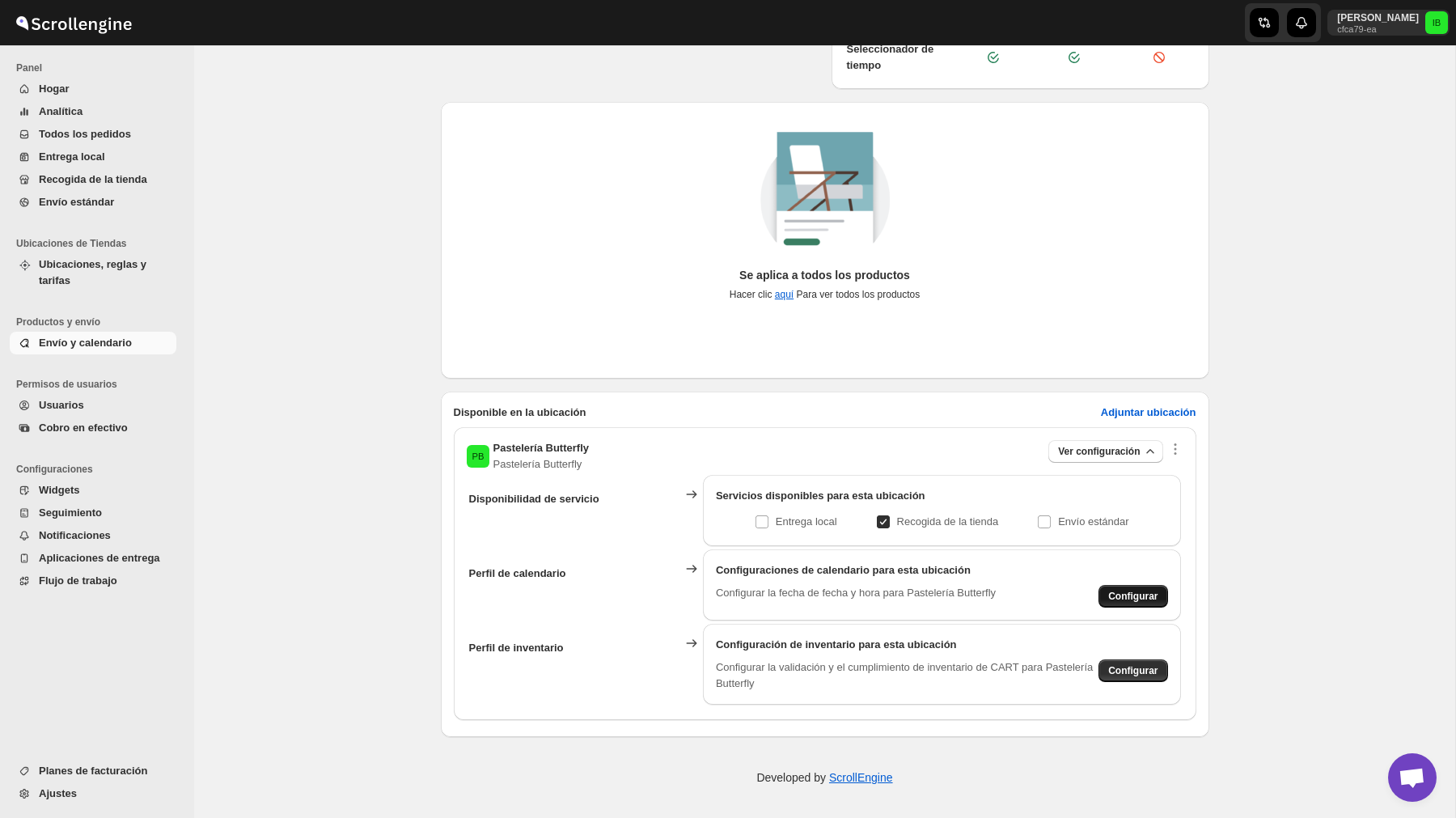
click at [1148, 593] on span "Configurar" at bounding box center [1132, 596] width 49 height 13
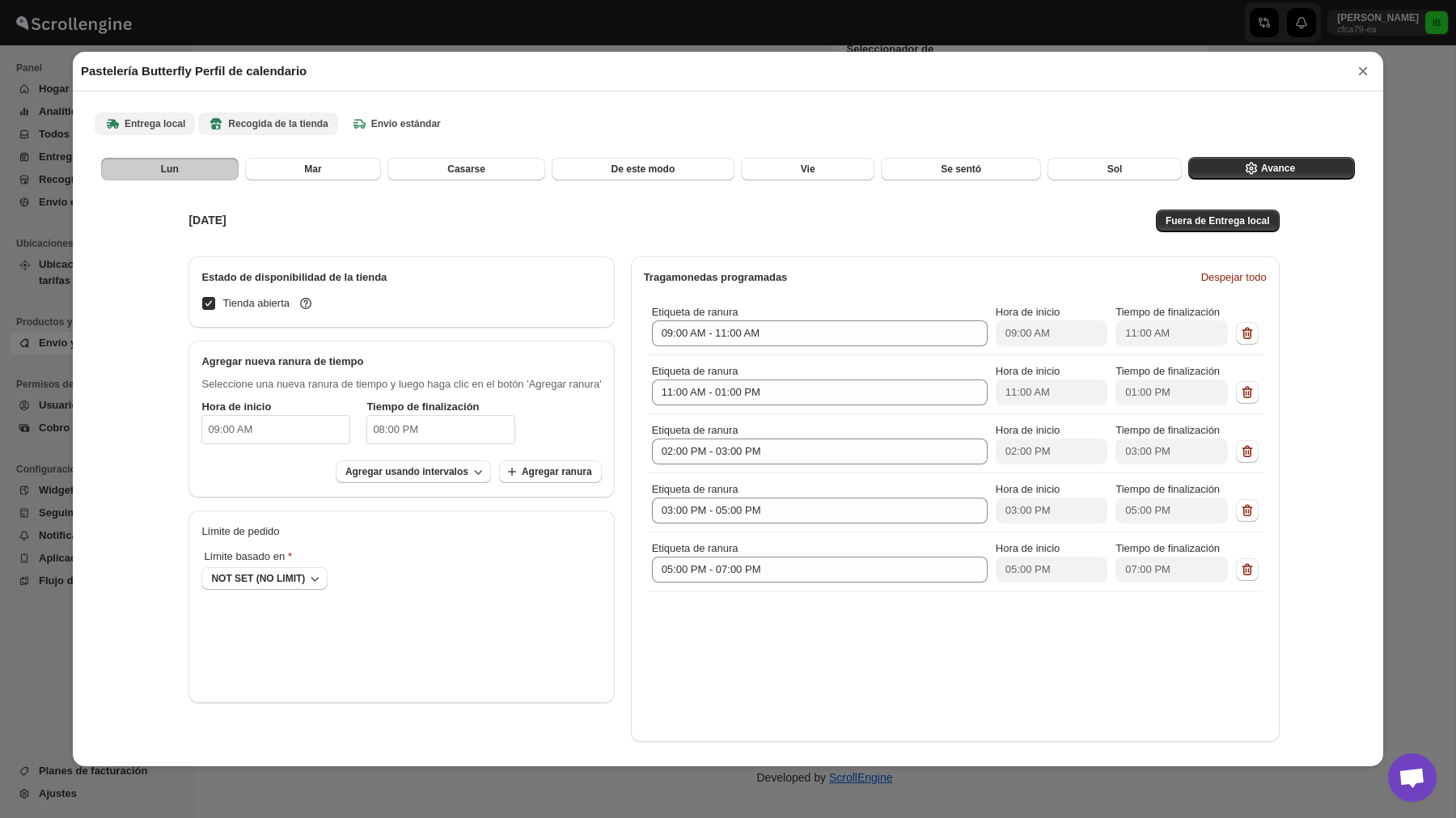
click at [315, 123] on b "Recogida de la tienda" at bounding box center [267, 123] width 119 height 16
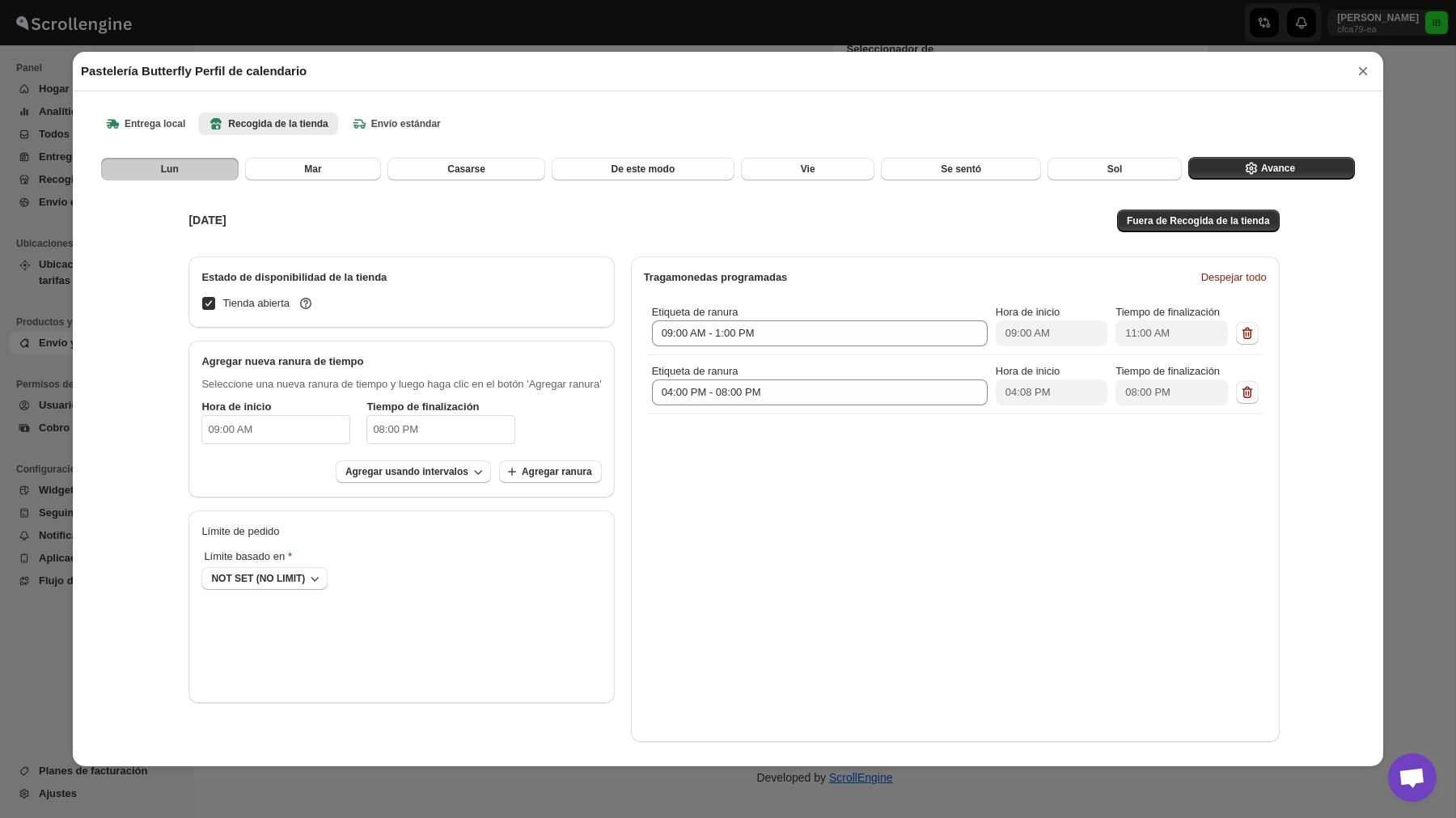
click at [1248, 181] on div "[DATE] Fuera de Recogida de la tienda Estado de disponibilidad de la tienda Tie…" at bounding box center [727, 467] width 1126 height 573
click at [1248, 166] on icon "button" at bounding box center [1250, 168] width 16 height 16
select select "DAY"
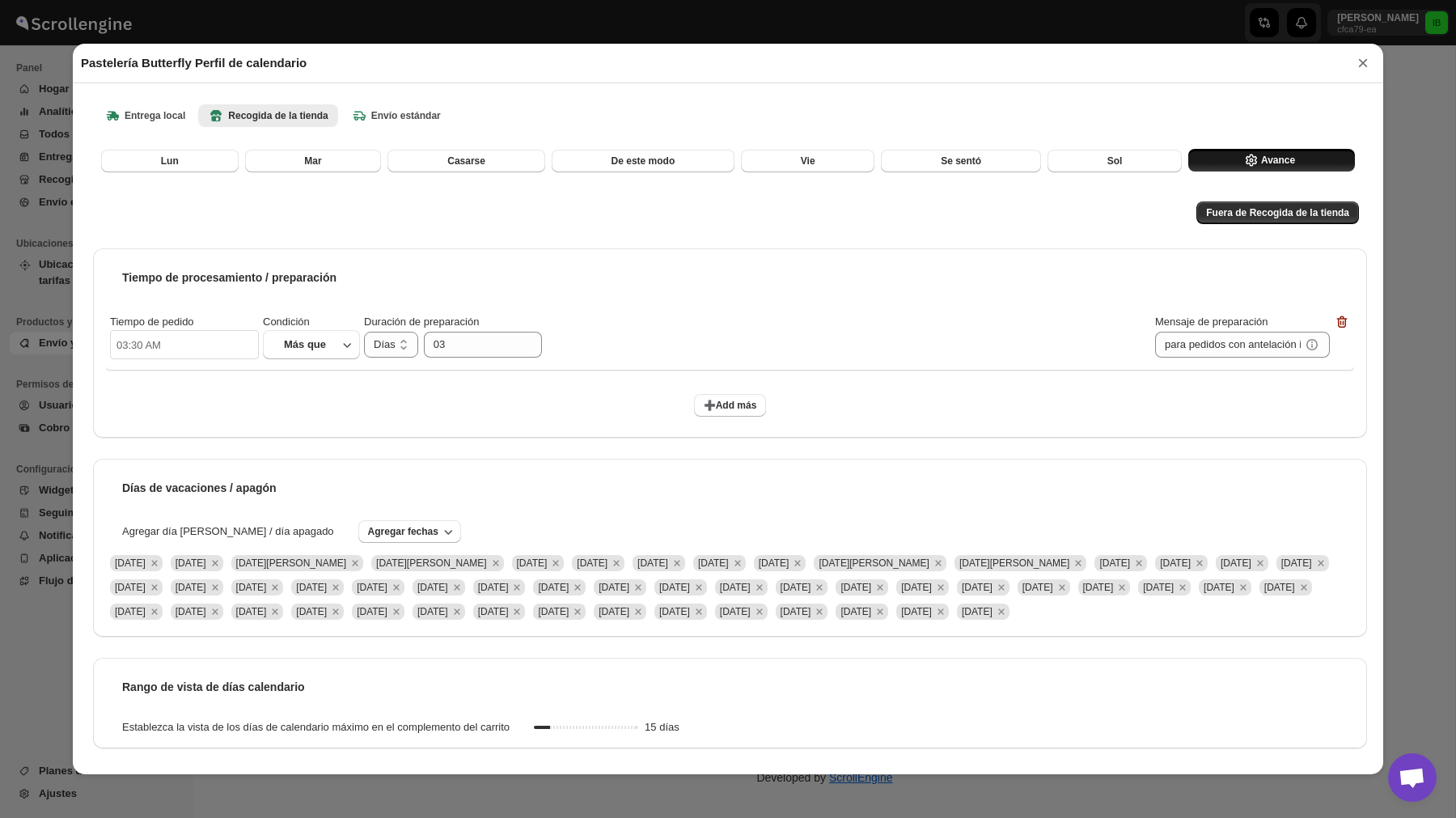
scroll to position [34, 0]
click at [396, 107] on b "Envío estándar" at bounding box center [396, 115] width 89 height 16
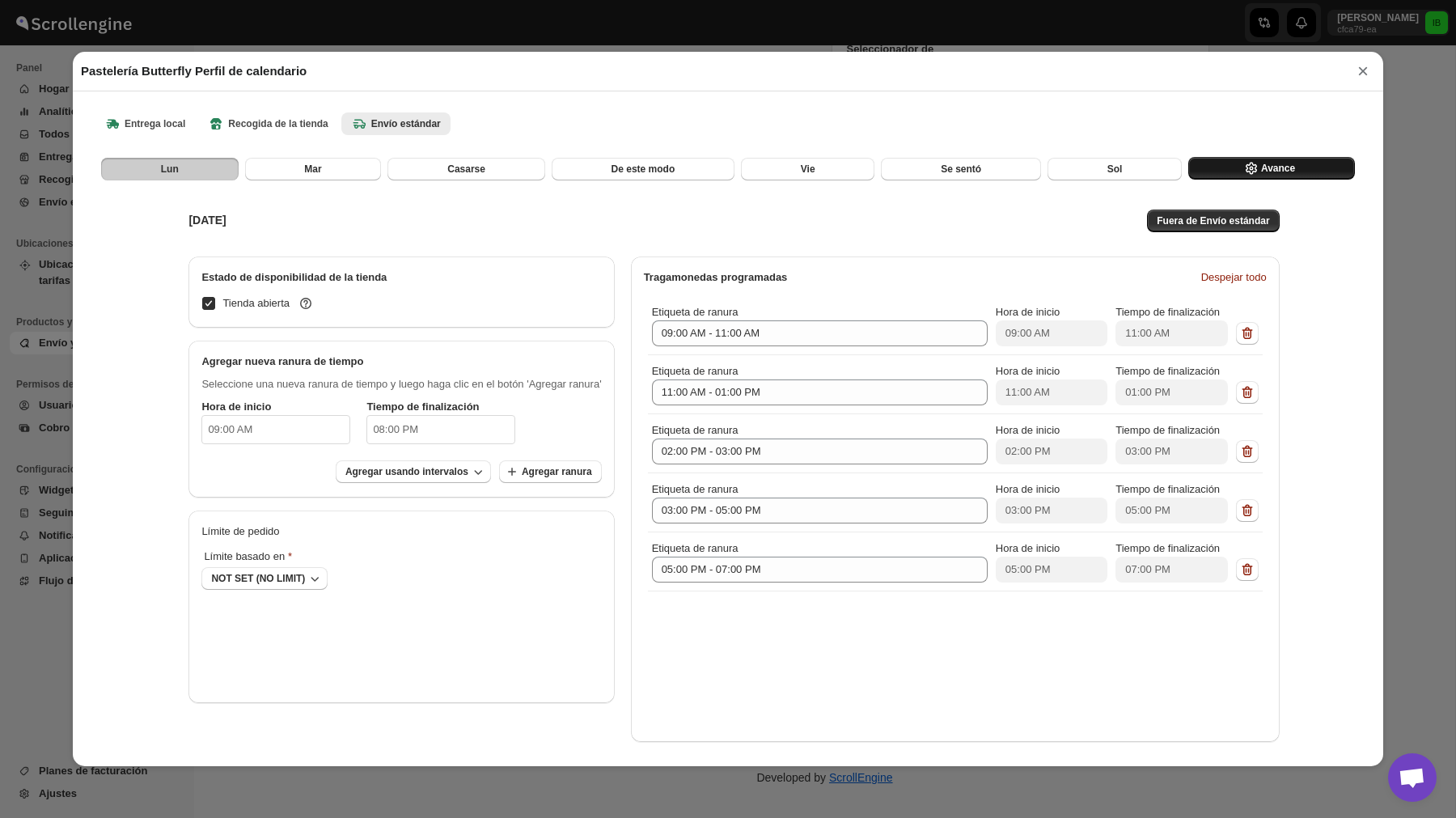
click at [1284, 168] on span "Avance" at bounding box center [1277, 169] width 34 height 13
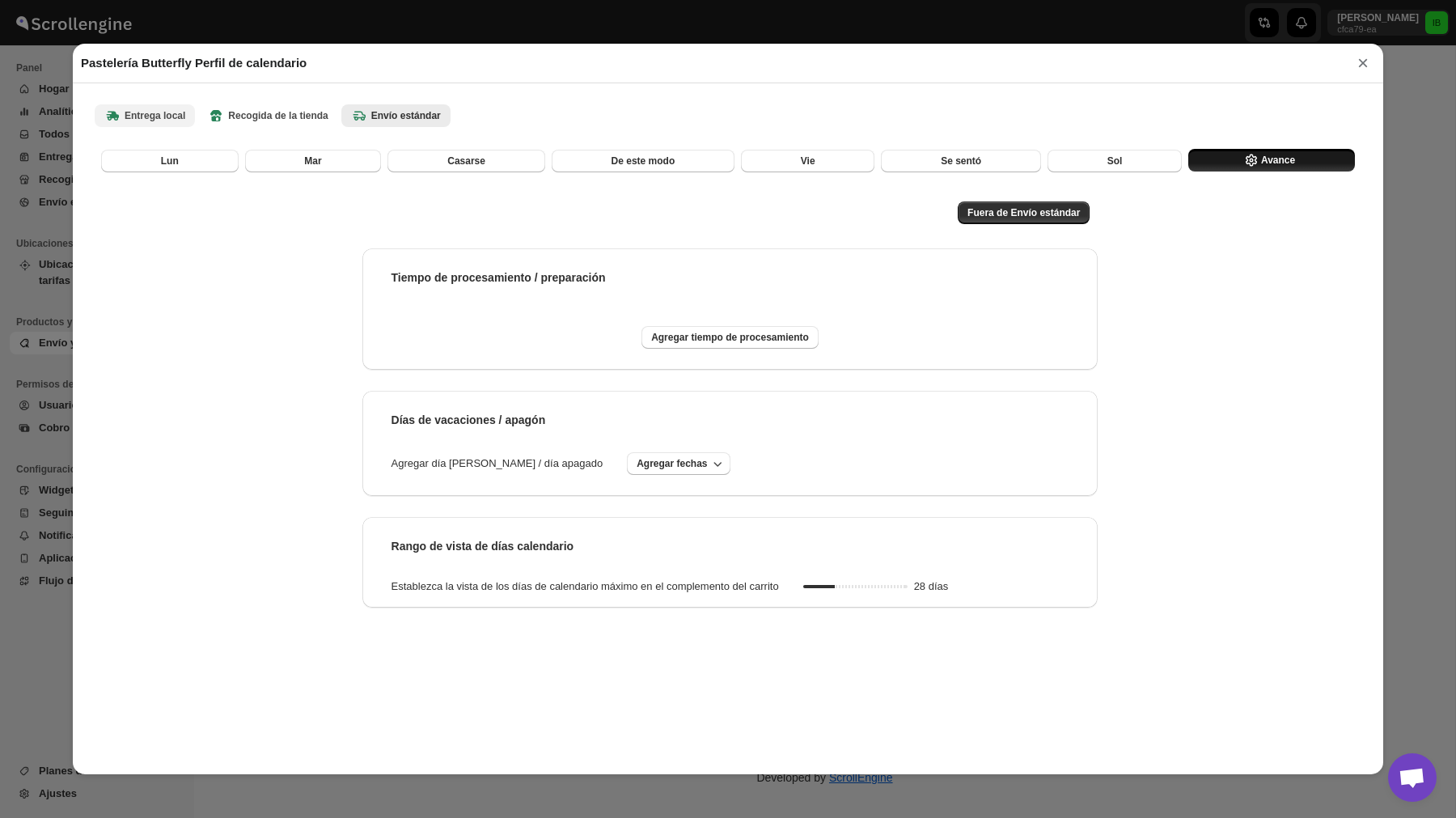
click at [161, 106] on button "Entrega local" at bounding box center [145, 116] width 101 height 22
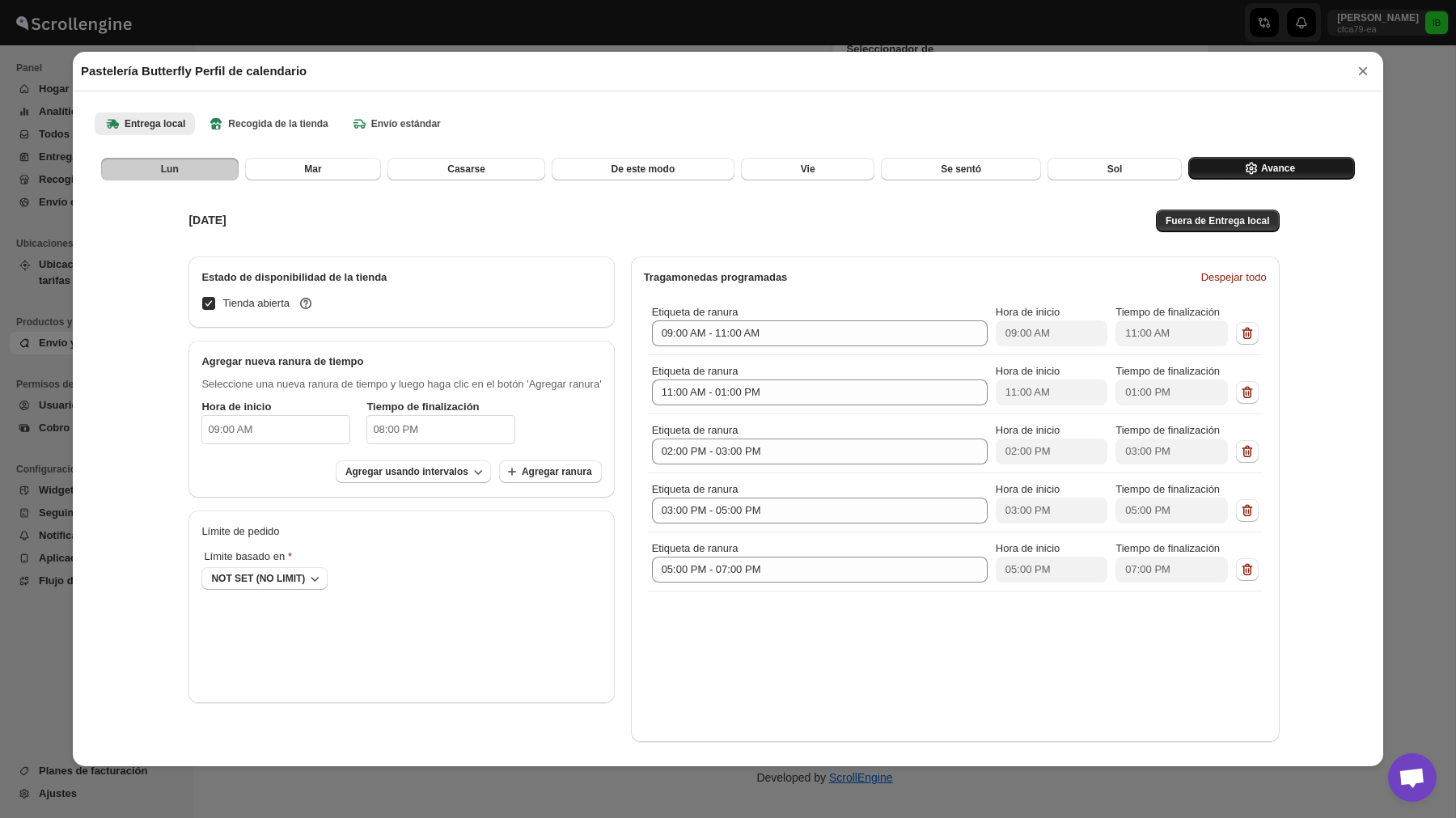
click at [1290, 161] on button "Avance" at bounding box center [1271, 168] width 167 height 22
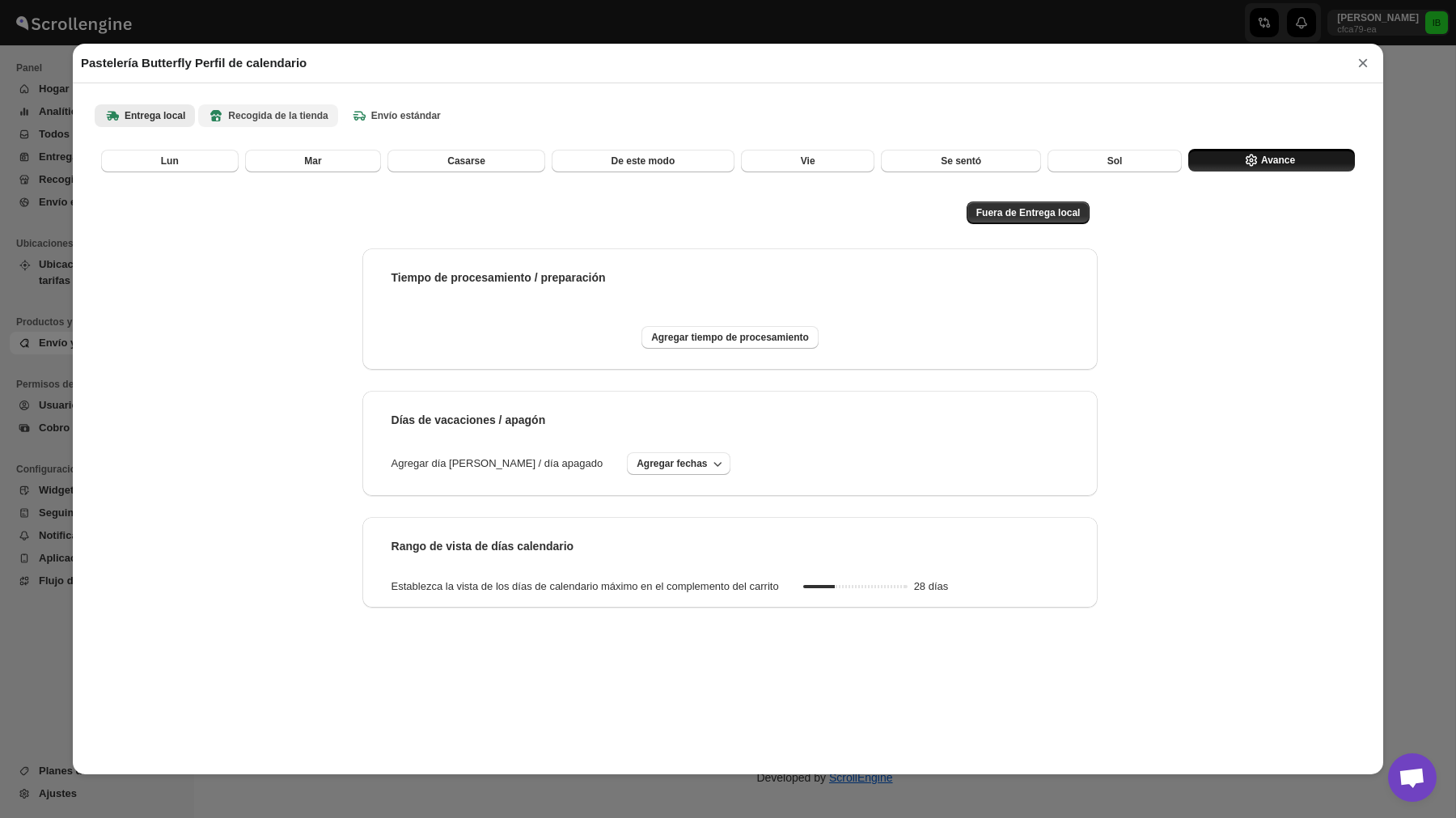
click at [287, 114] on b "Recogida de la tienda" at bounding box center [267, 115] width 119 height 16
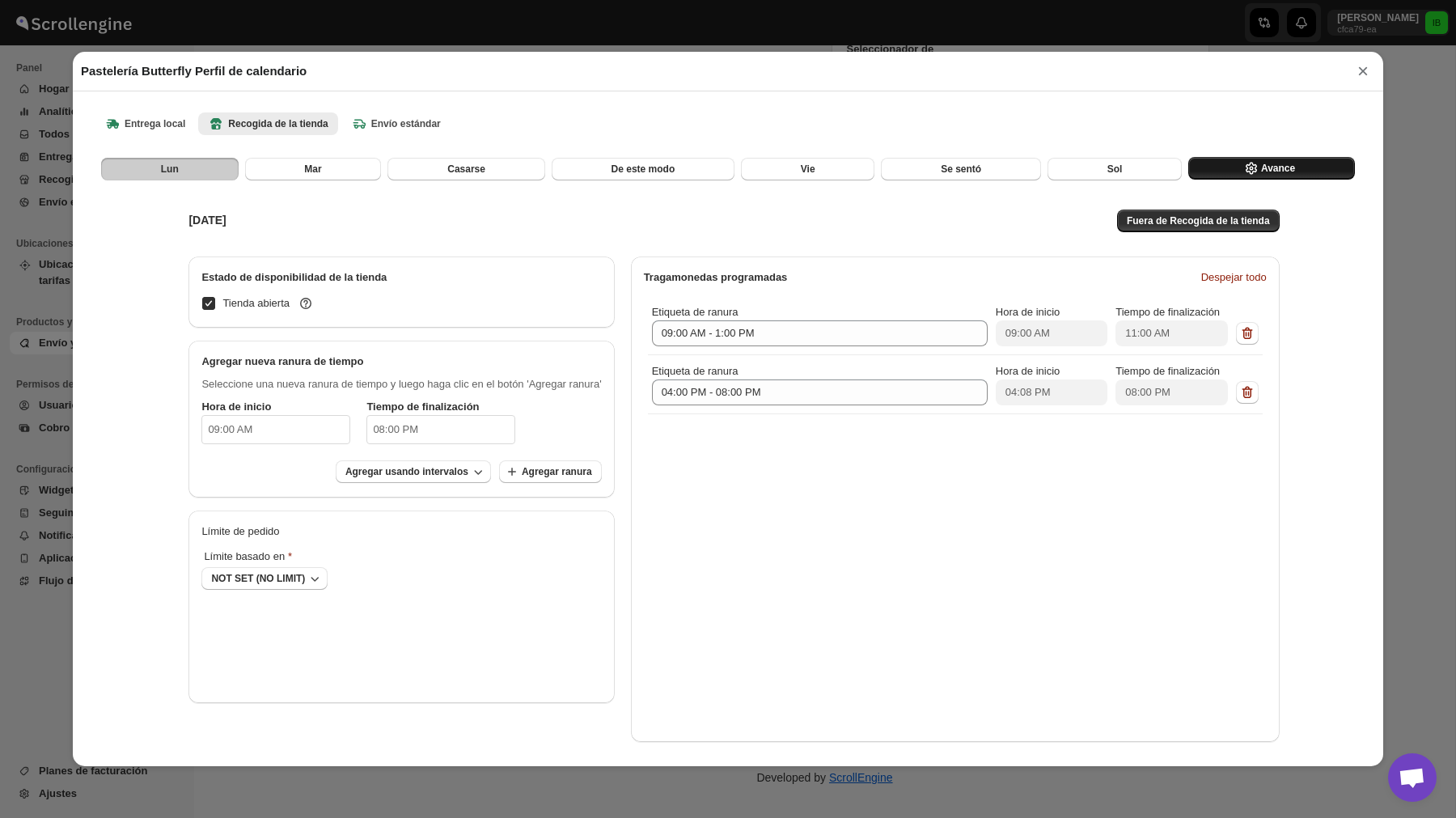
click at [1260, 161] on button "Avance" at bounding box center [1271, 168] width 167 height 22
select select "DAY"
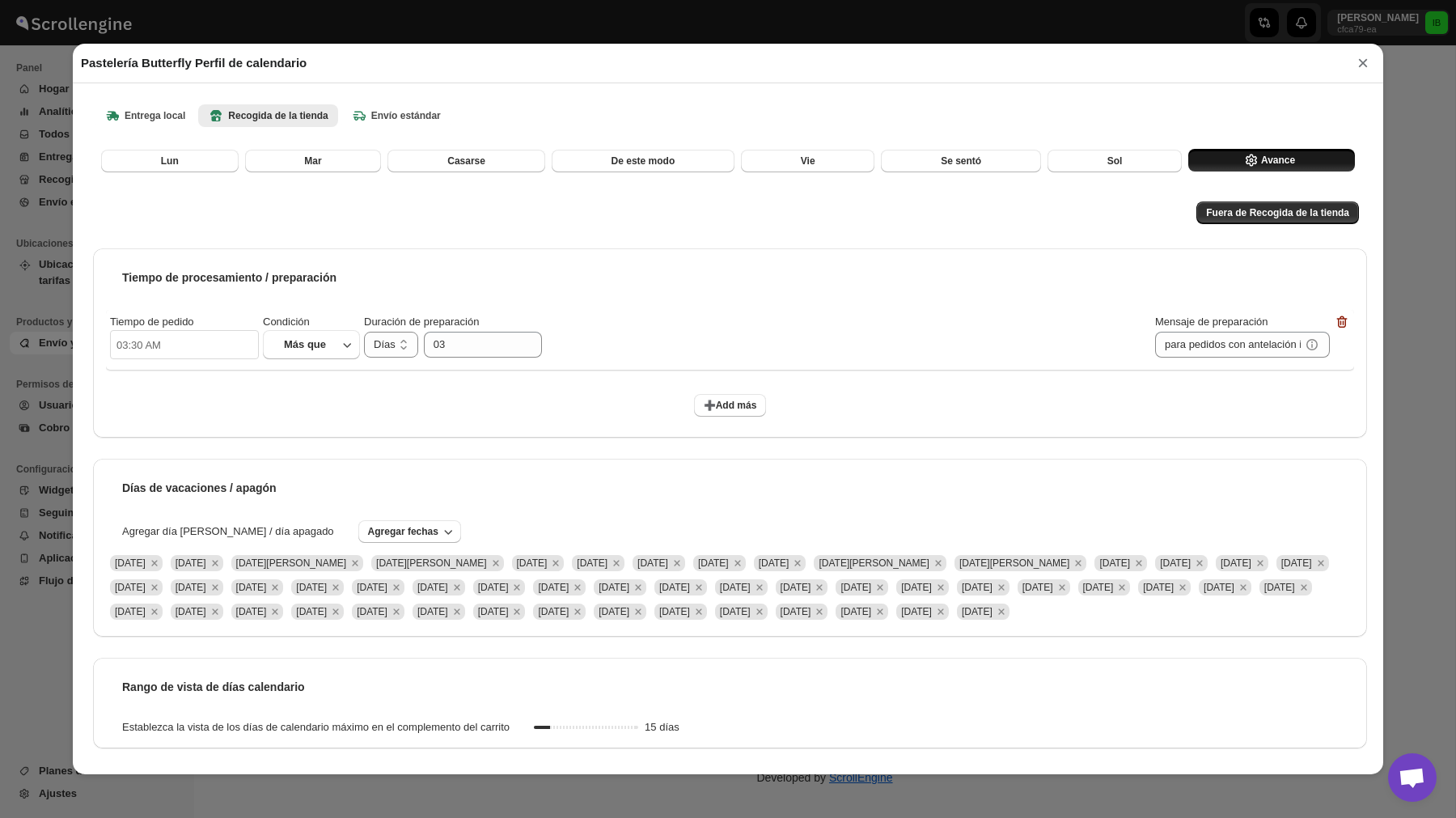
scroll to position [34, 0]
click at [1364, 58] on button "×" at bounding box center [1363, 63] width 24 height 22
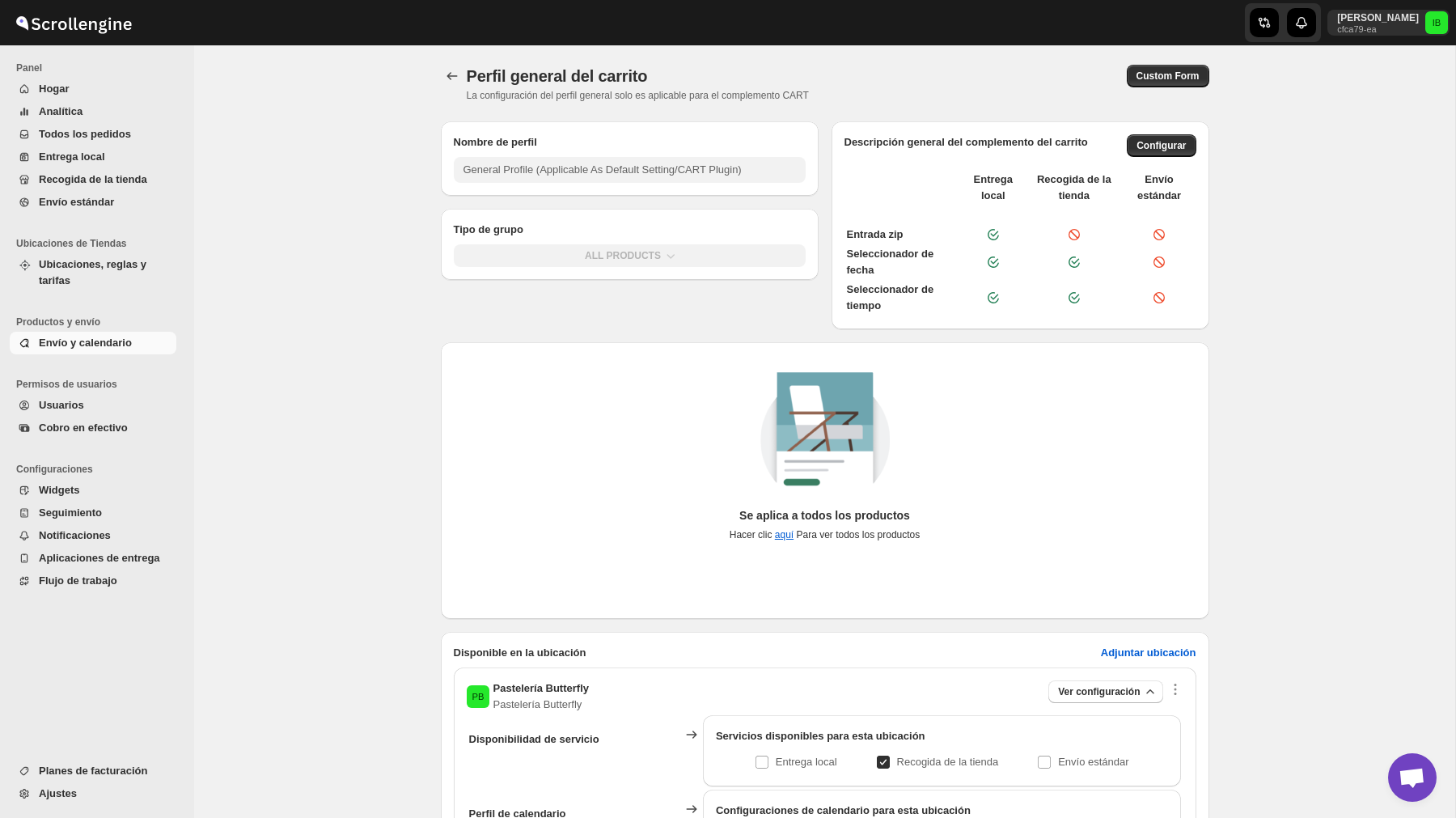
scroll to position [240, 0]
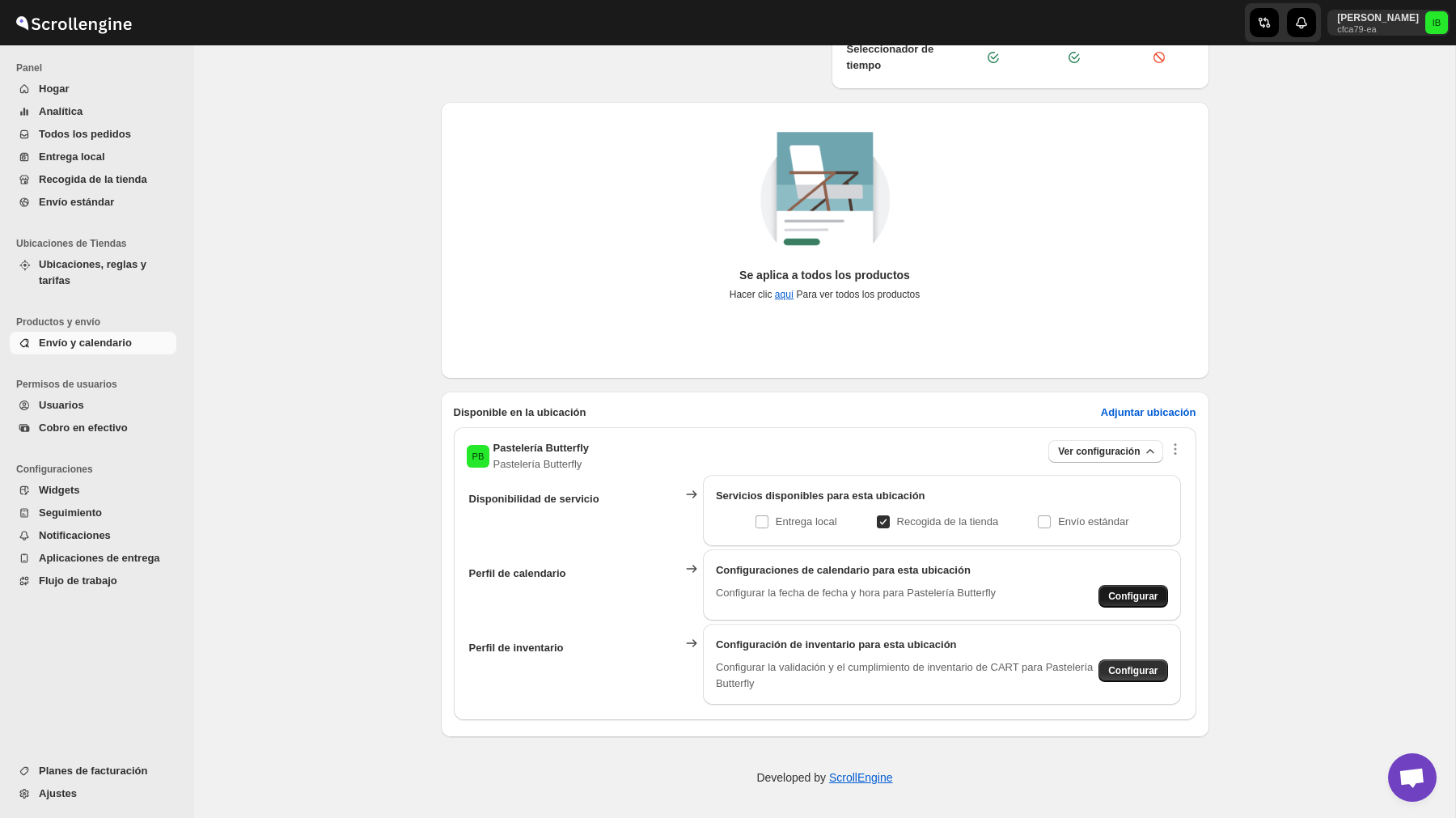
click at [1129, 594] on span "Configurar" at bounding box center [1132, 596] width 49 height 13
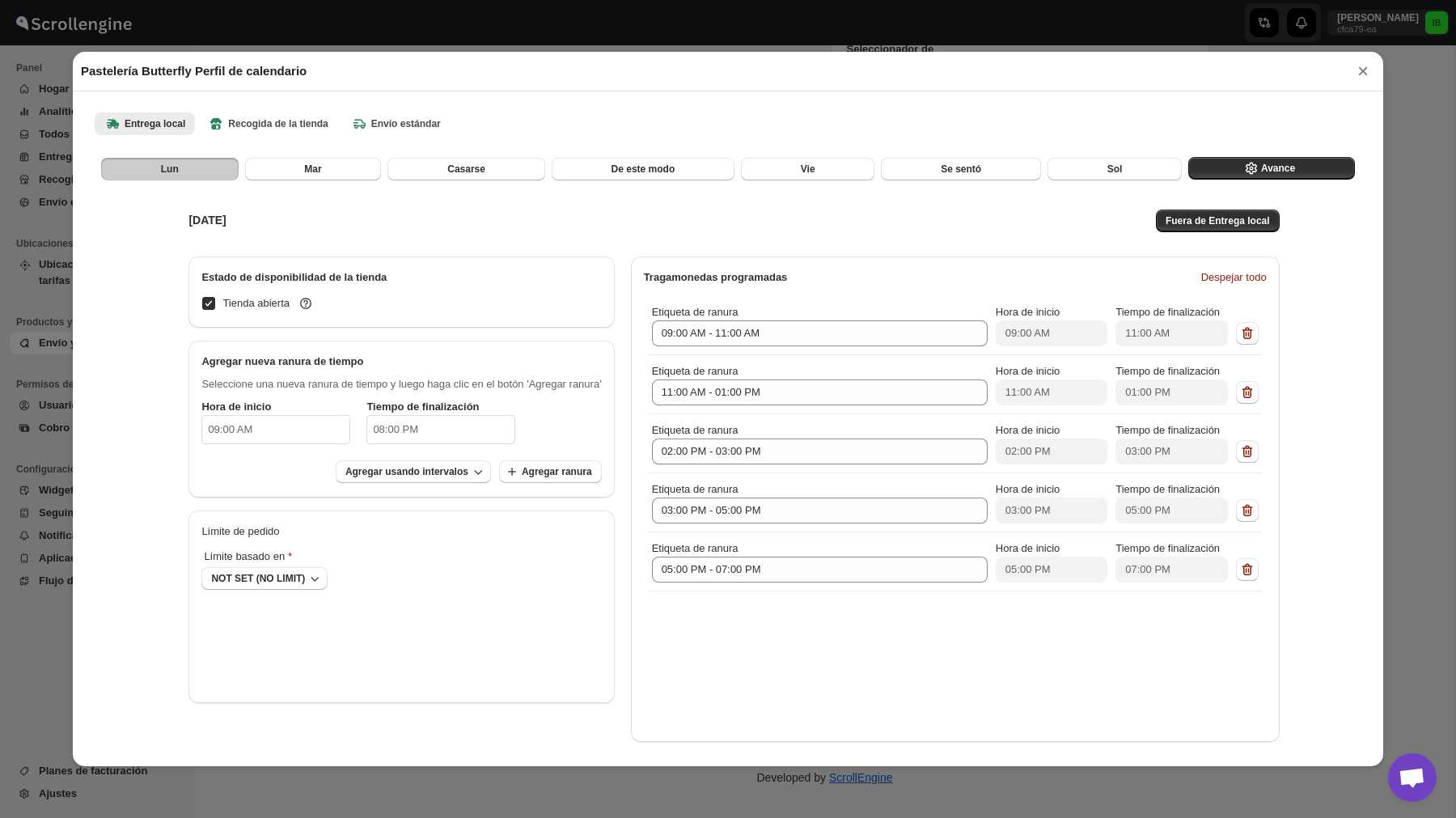
click at [288, 105] on div "Entrega local Recogida de la tienda Envío estándar More views Entrega local Rec…" at bounding box center [728, 123] width 1286 height 35
click at [293, 117] on b "Recogida de la tienda" at bounding box center [267, 123] width 119 height 16
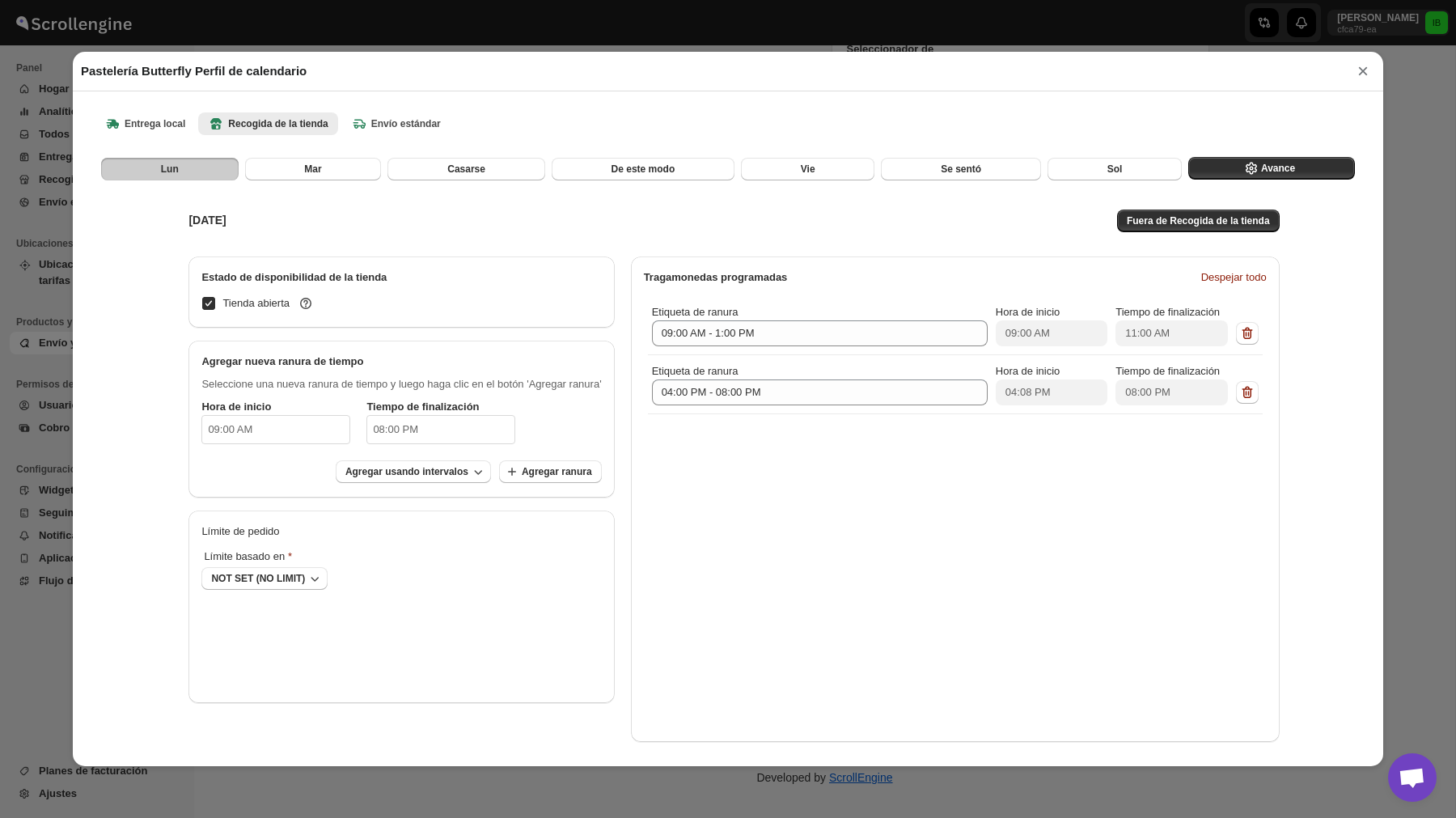
click at [1367, 64] on button "×" at bounding box center [1363, 71] width 24 height 22
